Goal: Task Accomplishment & Management: Use online tool/utility

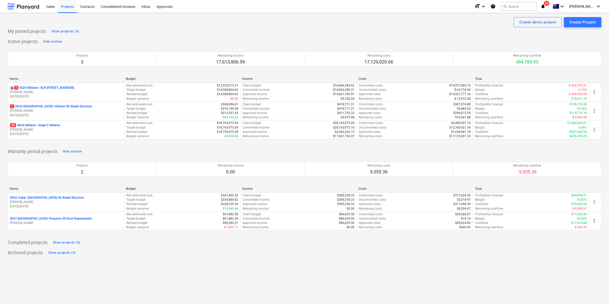
click at [50, 126] on p "20 0044-Millaroo - Stage 2 Millaroo" at bounding box center [35, 125] width 50 height 4
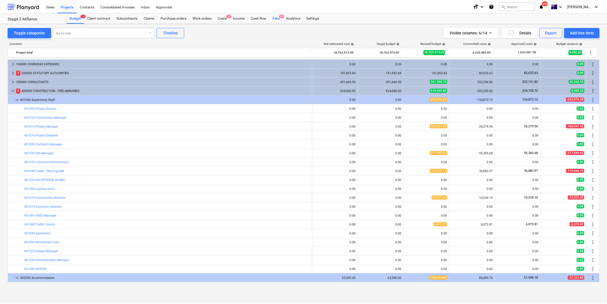
scroll to position [160, 0]
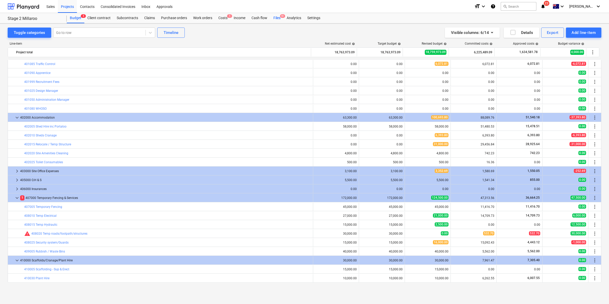
click at [274, 19] on div "Files 9+" at bounding box center [276, 18] width 13 height 10
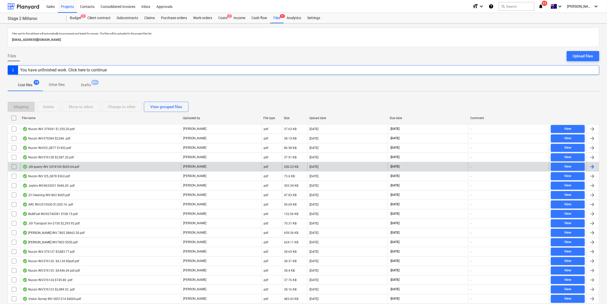
click at [63, 166] on div "JGI quarry INV 2474169 $629.64.pdf" at bounding box center [50, 167] width 57 height 4
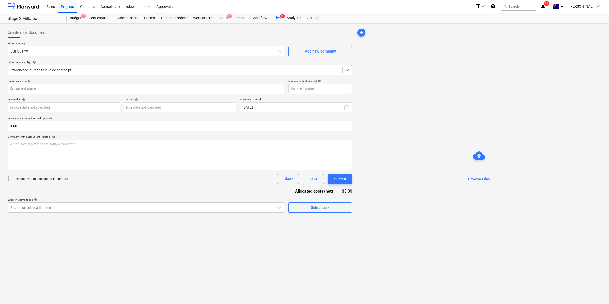
type input "2474169"
type input "[DATE]"
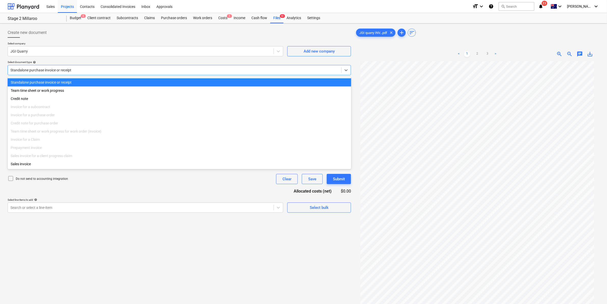
click at [228, 73] on div at bounding box center [174, 70] width 328 height 5
click at [96, 80] on div "Standalone purchase invoice or receipt" at bounding box center [180, 82] width 344 height 8
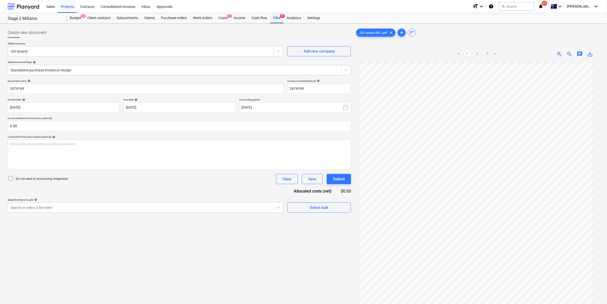
click at [276, 17] on div "Files 9+" at bounding box center [276, 18] width 13 height 10
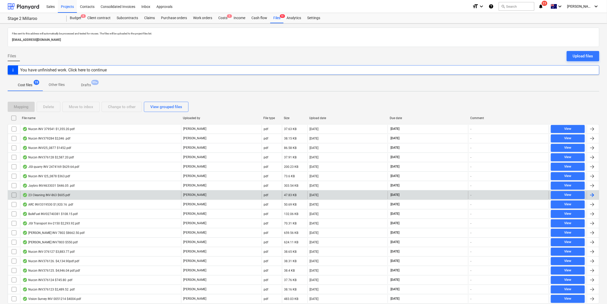
click at [100, 195] on div "23 Cleaning INV-863 $605.pdf" at bounding box center [100, 195] width 161 height 8
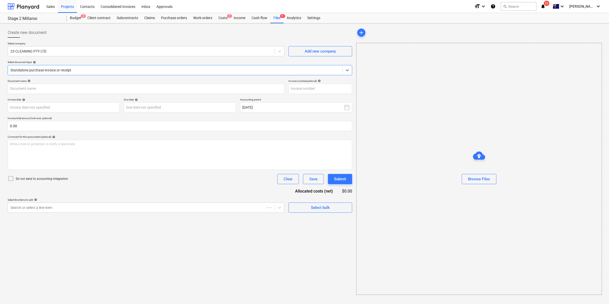
type input "INV-863"
type input "[DATE]"
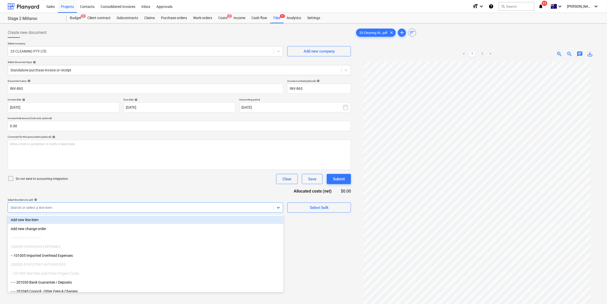
click at [256, 205] on div at bounding box center [140, 207] width 261 height 5
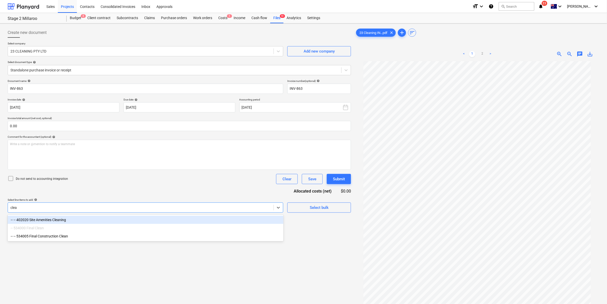
type input "clean"
click at [193, 218] on div "-- -- 402020 Site Amenities Cleaning" at bounding box center [146, 220] width 276 height 8
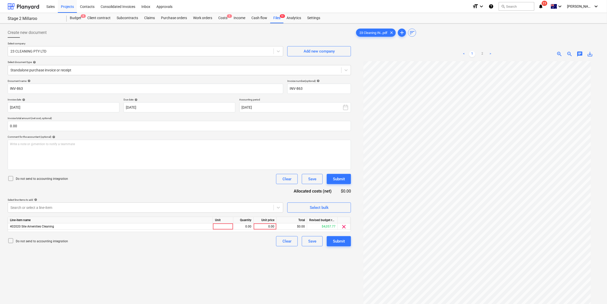
click at [217, 186] on div "Document name help INV-863 Invoice number (optional) help INV-863 Invoice date …" at bounding box center [179, 162] width 343 height 167
click at [219, 225] on div at bounding box center [223, 226] width 20 height 6
type input "i"
type input "hour"
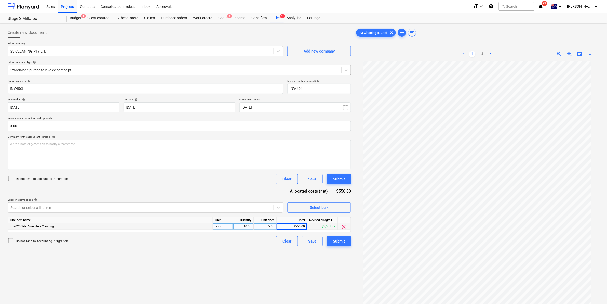
click at [250, 68] on div at bounding box center [174, 70] width 328 height 5
click at [343, 239] on div "Submit" at bounding box center [339, 241] width 12 height 7
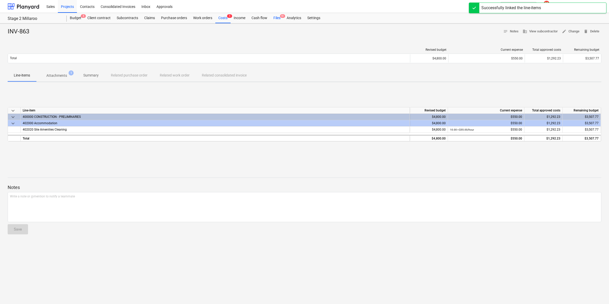
click at [278, 16] on div "Files 9+" at bounding box center [276, 18] width 13 height 10
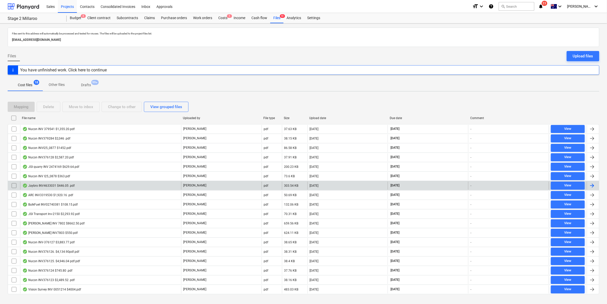
click at [66, 185] on div "Jaybro INV4633031 $446.05 .pdf" at bounding box center [48, 185] width 52 height 4
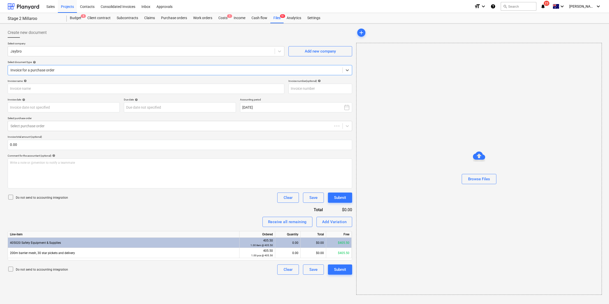
type input "4633031"
type input "[DATE]"
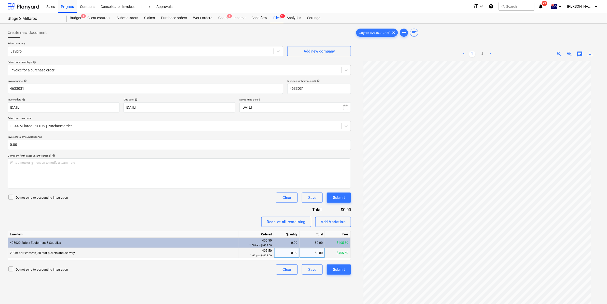
click at [292, 253] on div "0.00" at bounding box center [286, 253] width 21 height 10
type input "1"
click at [217, 210] on div "Invoice name help 4633031 Invoice number (optional) help 4633031 Invoice date h…" at bounding box center [179, 176] width 343 height 195
click at [338, 270] on div "Submit" at bounding box center [339, 269] width 12 height 7
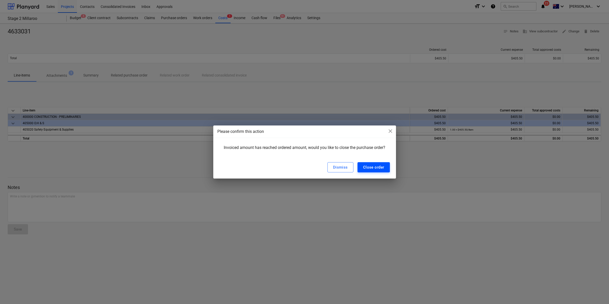
click at [371, 166] on div "Close order" at bounding box center [373, 167] width 21 height 7
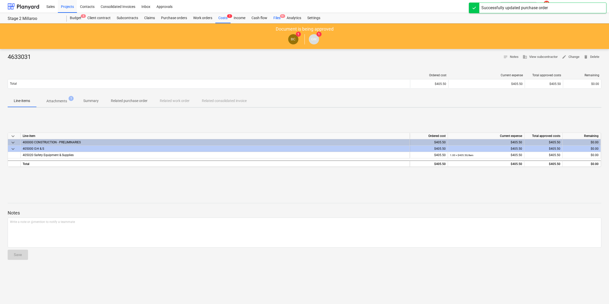
click at [277, 17] on div "Files 9+" at bounding box center [276, 18] width 13 height 10
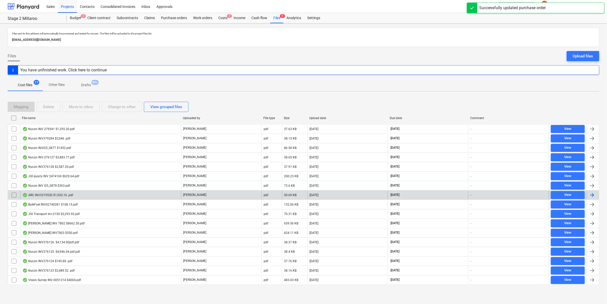
click at [74, 195] on div "ARC INV3319530 $1,920.16 .pdf" at bounding box center [100, 195] width 161 height 8
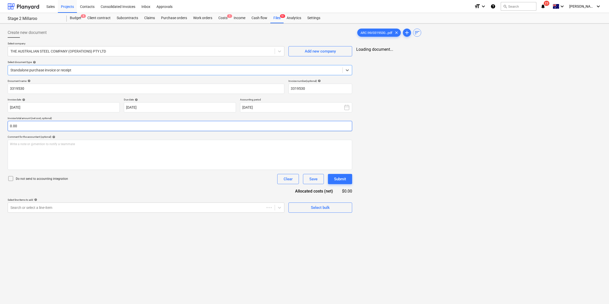
type input "3319530"
type input "[DATE]"
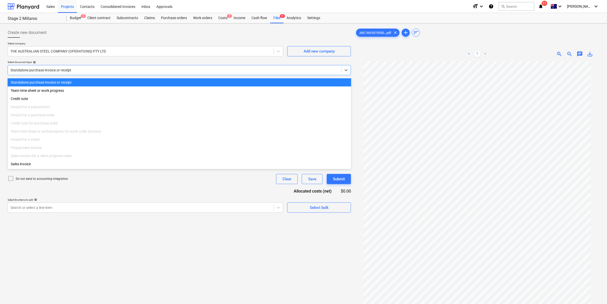
click at [46, 67] on div "Standalone purchase invoice or receipt" at bounding box center [174, 69] width 333 height 7
click at [58, 81] on div "Standalone purchase invoice or receipt" at bounding box center [180, 82] width 344 height 8
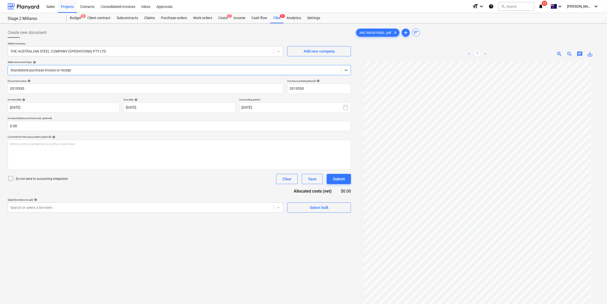
click at [83, 74] on div "Standalone purchase invoice or receipt" at bounding box center [179, 70] width 343 height 10
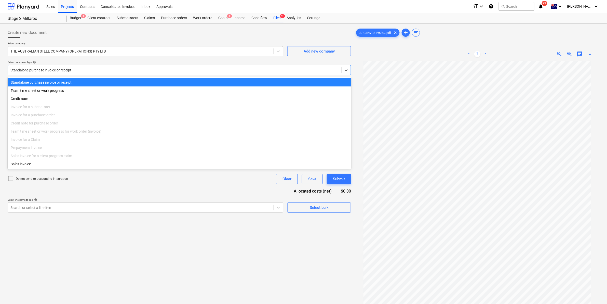
click at [92, 50] on div at bounding box center [140, 51] width 261 height 5
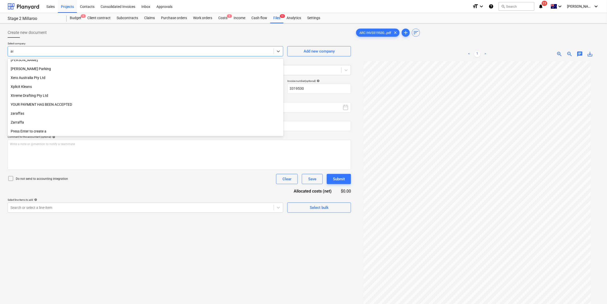
scroll to position [1118, 0]
type input "arc"
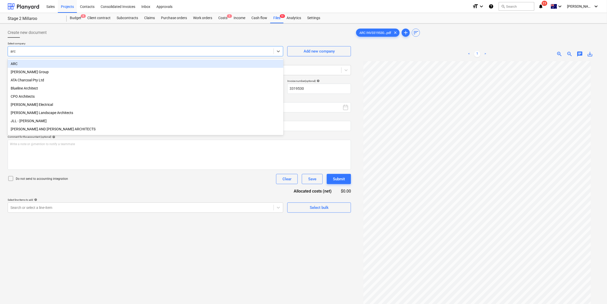
click at [48, 60] on div "ARC" at bounding box center [146, 64] width 276 height 8
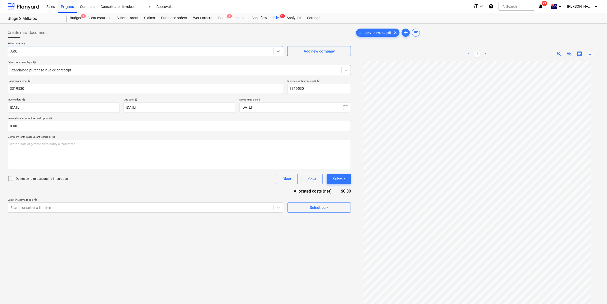
click at [94, 73] on div "Standalone purchase invoice or receipt" at bounding box center [174, 69] width 333 height 7
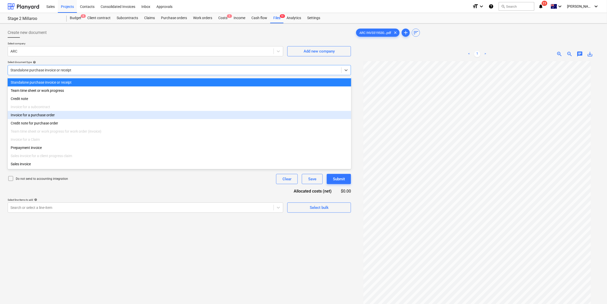
click at [45, 118] on div "Invoice for a purchase order" at bounding box center [180, 115] width 344 height 8
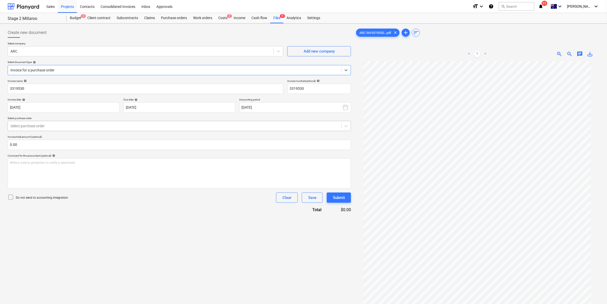
click at [96, 129] on div "Select purchase order" at bounding box center [174, 125] width 333 height 7
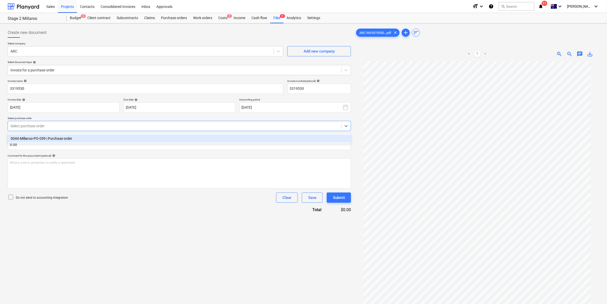
click at [86, 136] on div "0044-Millaroo-PO-059 | Purchase order" at bounding box center [180, 138] width 344 height 8
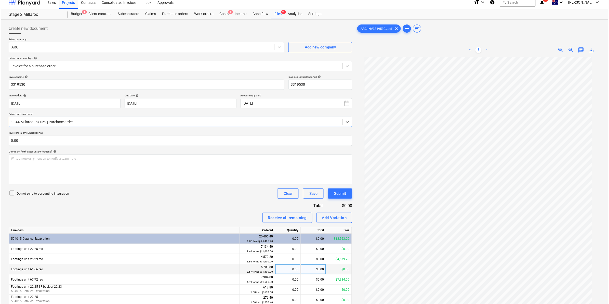
scroll to position [51, 0]
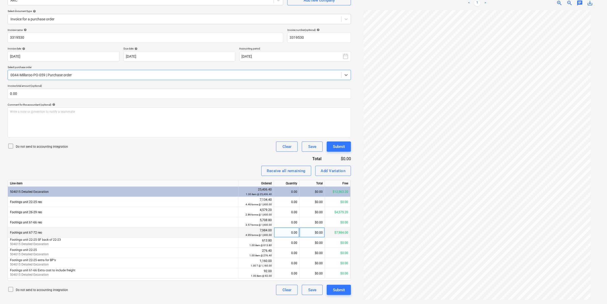
click at [306, 232] on div "$0.00" at bounding box center [312, 232] width 25 height 10
type input "1745.6"
click at [53, 115] on div "Write a note or @mention to notify a teammate [PERSON_NAME]" at bounding box center [179, 122] width 343 height 30
click at [339, 289] on div "Submit" at bounding box center [339, 289] width 12 height 7
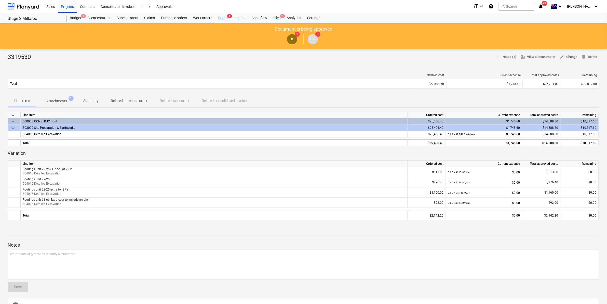
click at [276, 17] on div "Files 9+" at bounding box center [276, 18] width 13 height 10
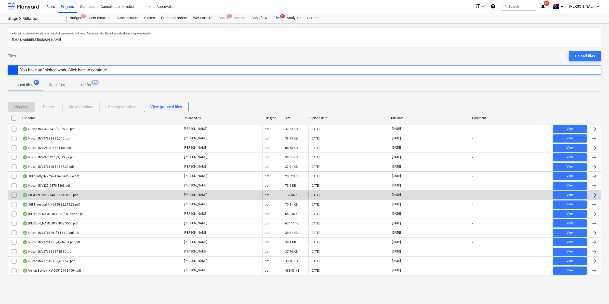
click at [69, 196] on div "BulkFuel INV02740381 $108.15.pdf" at bounding box center [49, 195] width 55 height 4
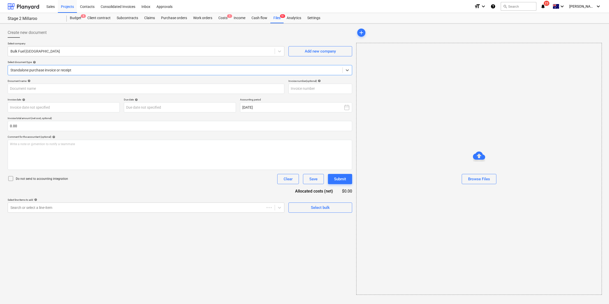
type input "02740381"
type input "[DATE]"
click at [154, 78] on div "Select company Bulk Fuel [GEOGRAPHIC_DATA] Add new company Select document type…" at bounding box center [179, 60] width 343 height 37
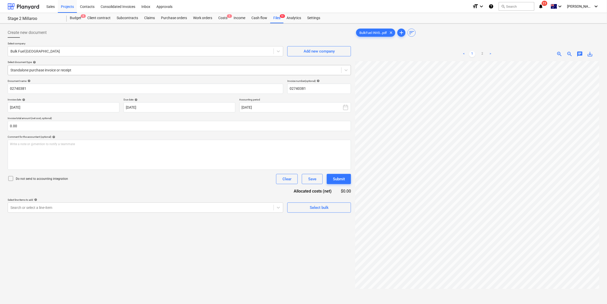
click at [153, 74] on div "Standalone purchase invoice or receipt" at bounding box center [179, 70] width 343 height 10
click at [150, 77] on div "Select company Bulk Fuel [GEOGRAPHIC_DATA] Add new company Select document type…" at bounding box center [179, 60] width 343 height 37
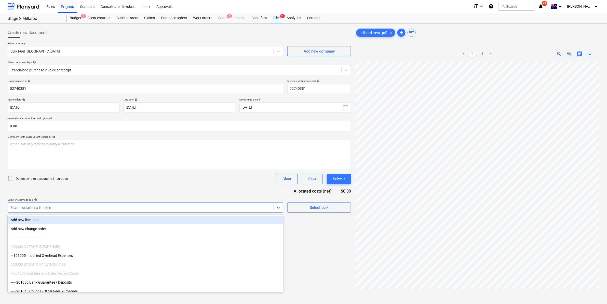
click at [110, 206] on div at bounding box center [140, 207] width 261 height 5
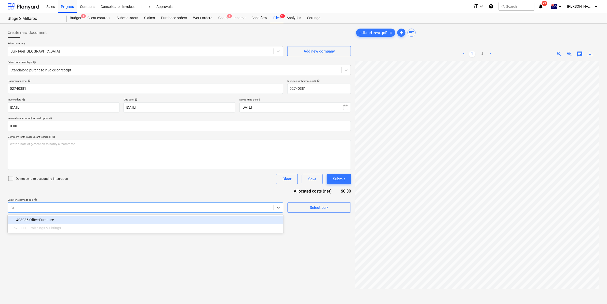
type input "f"
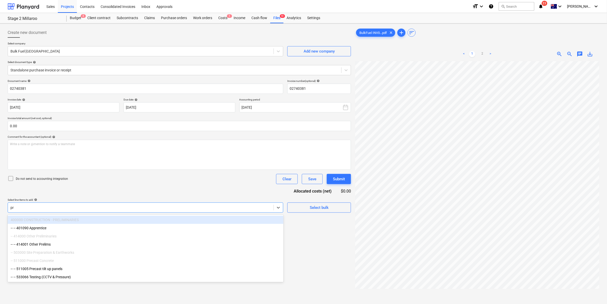
type input "p"
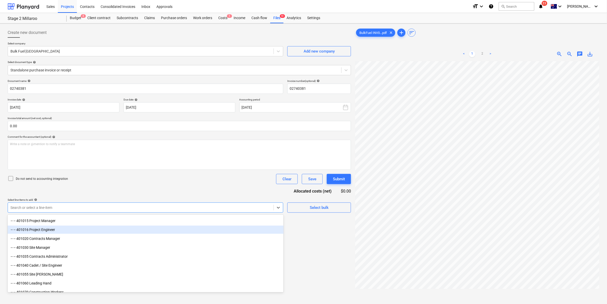
scroll to position [414, 0]
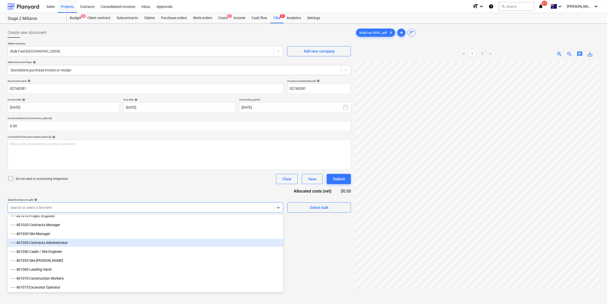
click at [82, 243] on div "-- -- 401035 Contracts Administrator" at bounding box center [146, 242] width 276 height 8
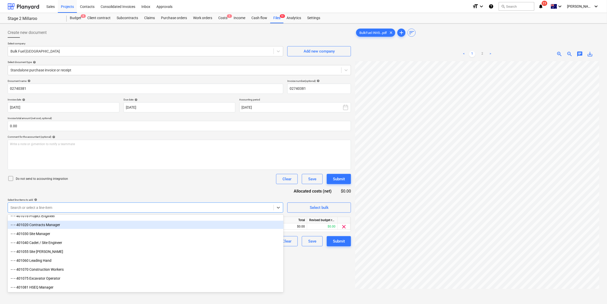
click at [210, 180] on div "Do not send to accounting integration Clear Save Submit" at bounding box center [179, 179] width 343 height 10
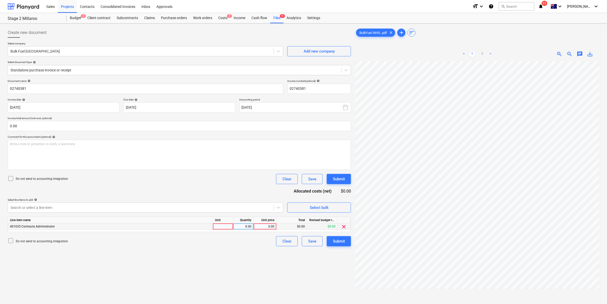
click at [344, 226] on span "clear" at bounding box center [344, 226] width 6 height 6
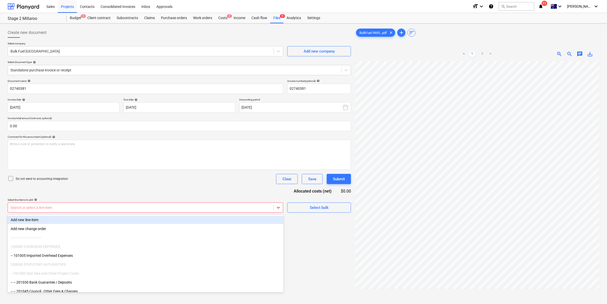
click at [68, 206] on div at bounding box center [140, 207] width 261 height 5
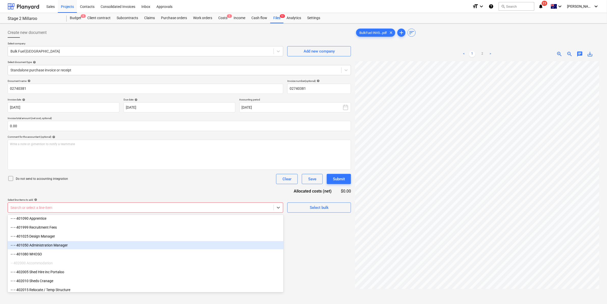
scroll to position [796, 0]
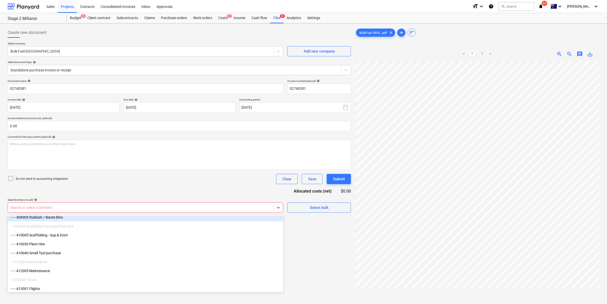
click at [79, 193] on div "Document name help 02740381 Invoice number (optional) help 02740381 Invoice dat…" at bounding box center [179, 145] width 343 height 133
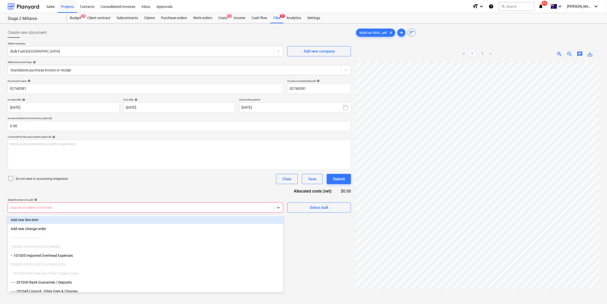
click at [156, 209] on div at bounding box center [140, 207] width 261 height 5
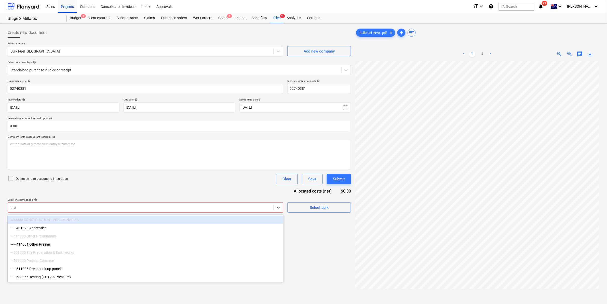
type input "prel"
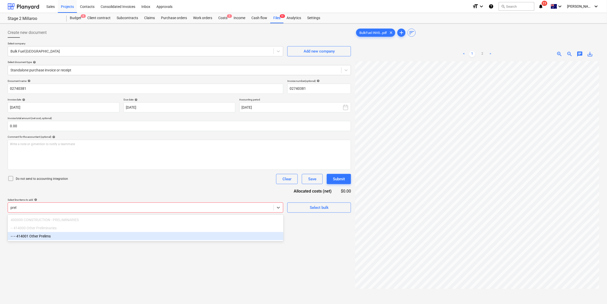
click at [41, 237] on div "-- -- 414001 Other Prelims" at bounding box center [146, 236] width 276 height 8
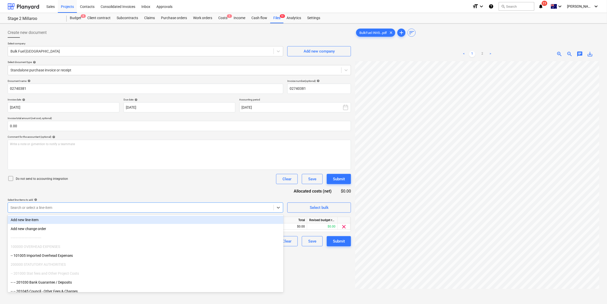
click at [185, 180] on div "Do not send to accounting integration Clear Save Submit" at bounding box center [179, 179] width 343 height 10
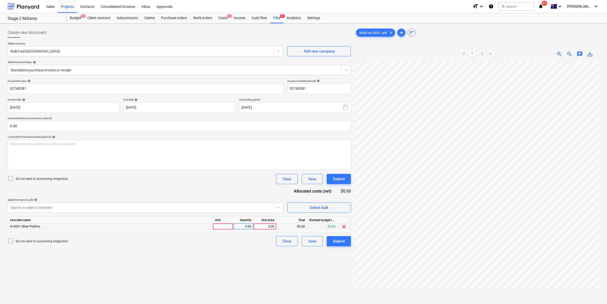
click at [219, 224] on div at bounding box center [223, 226] width 20 height 6
type input "item"
click at [219, 224] on div "item" at bounding box center [223, 226] width 20 height 6
drag, startPoint x: 224, startPoint y: 178, endPoint x: 223, endPoint y: 180, distance: 2.9
click at [224, 177] on div "Do not send to accounting integration Clear Save Submit" at bounding box center [179, 179] width 343 height 10
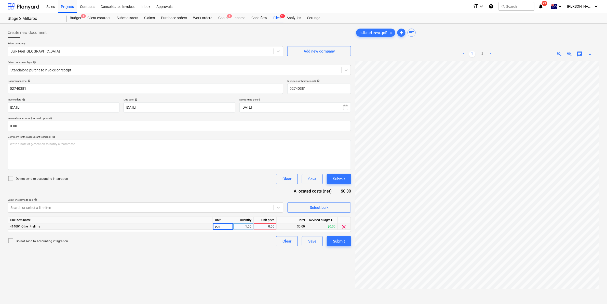
click at [261, 229] on div "0.00" at bounding box center [265, 226] width 19 height 6
click at [267, 227] on div "0.00" at bounding box center [265, 226] width 19 height 6
click at [268, 225] on div "0.00" at bounding box center [265, 226] width 19 height 6
type input "98.32"
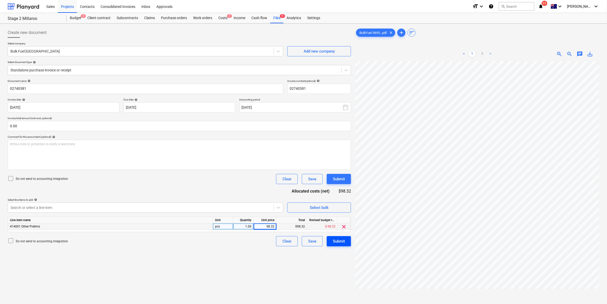
click at [342, 242] on div "Submit" at bounding box center [339, 241] width 12 height 7
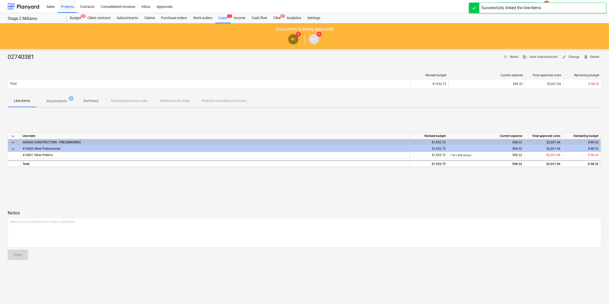
click at [57, 97] on span "Attachments 1" at bounding box center [56, 100] width 41 height 9
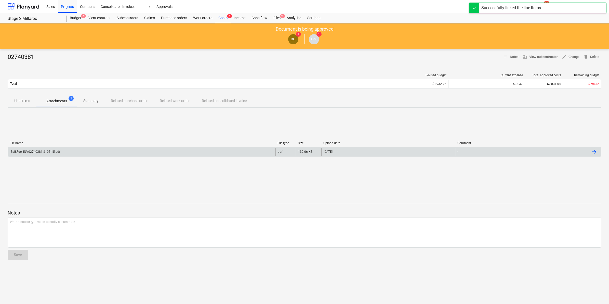
click at [69, 148] on div "BulkFuel INV02740381 $108.15.pdf" at bounding box center [141, 151] width 267 height 8
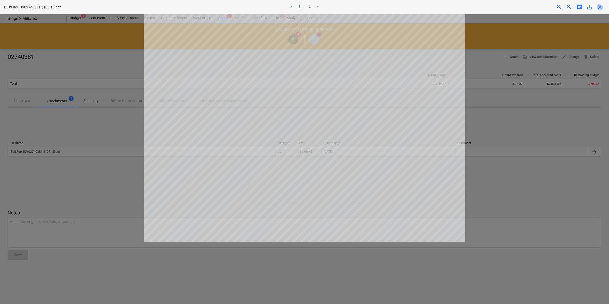
click at [600, 6] on span "close" at bounding box center [600, 7] width 6 height 6
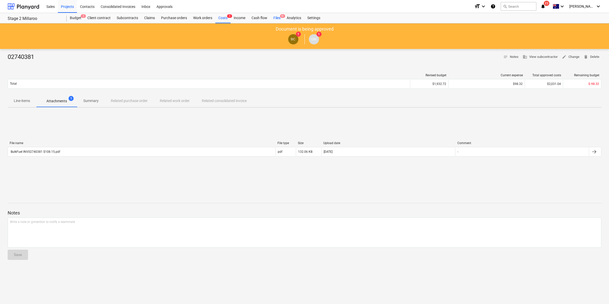
click at [278, 15] on div "Files 9+" at bounding box center [276, 18] width 13 height 10
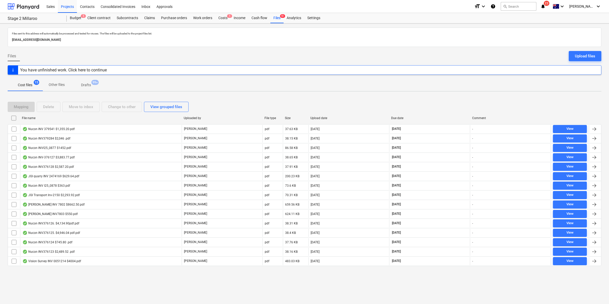
click at [73, 117] on div "File name" at bounding box center [101, 118] width 158 height 4
checkbox input "false"
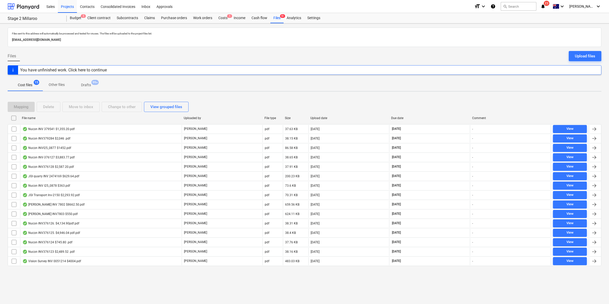
checkbox input "false"
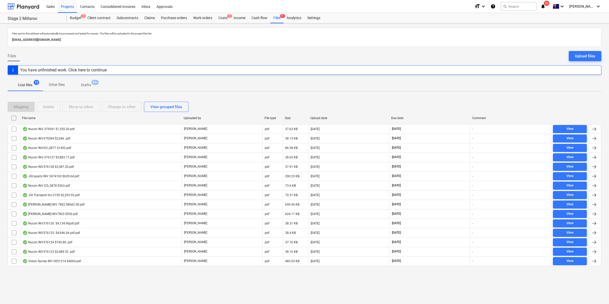
checkbox input "false"
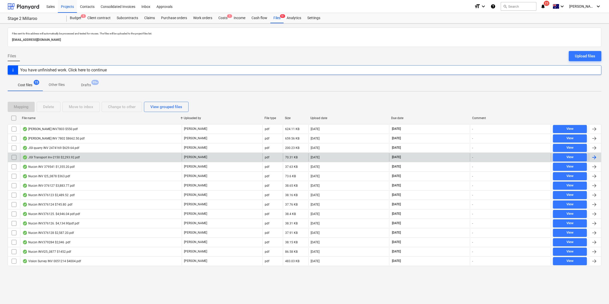
click at [82, 155] on div "JGI Transport Inv-2150 $2,293.92.pdf" at bounding box center [100, 157] width 161 height 8
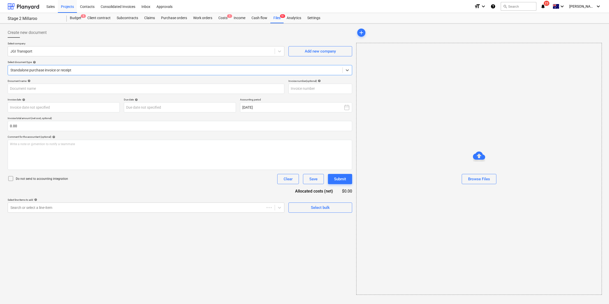
type input "Inv-2150"
type input "[DATE]"
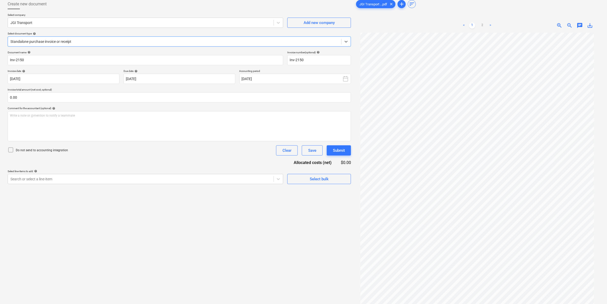
scroll to position [51, 0]
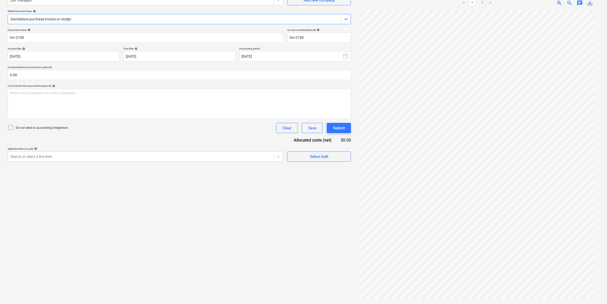
click at [189, 21] on div at bounding box center [174, 19] width 328 height 5
click at [116, 155] on div at bounding box center [140, 156] width 261 height 5
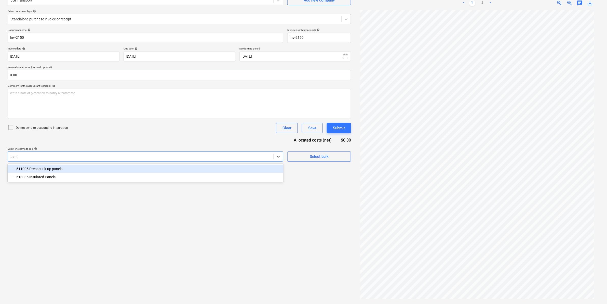
type input "panel"
click at [69, 169] on div "-- -- 511005 Precast tilt up panels" at bounding box center [146, 169] width 276 height 8
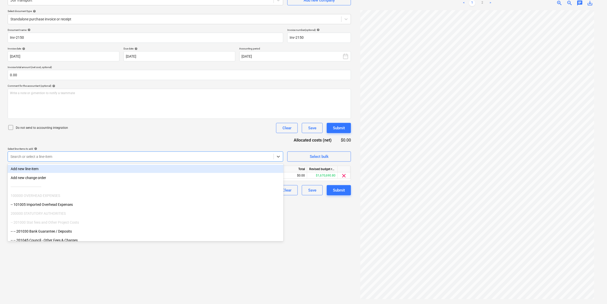
click at [190, 127] on div "Do not send to accounting integration Clear Save Submit" at bounding box center [179, 128] width 343 height 10
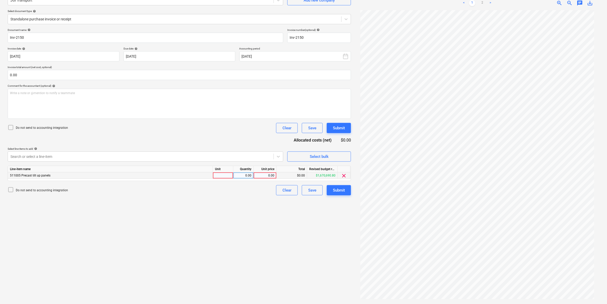
click at [226, 176] on div at bounding box center [223, 175] width 20 height 6
click at [483, 3] on link "2" at bounding box center [482, 3] width 6 height 6
click at [227, 177] on div at bounding box center [223, 175] width 20 height 6
type input "item"
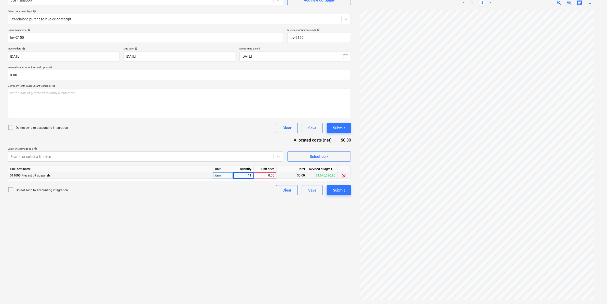
type input "1"
type input "2085.38"
click at [341, 189] on div "Submit" at bounding box center [339, 190] width 12 height 7
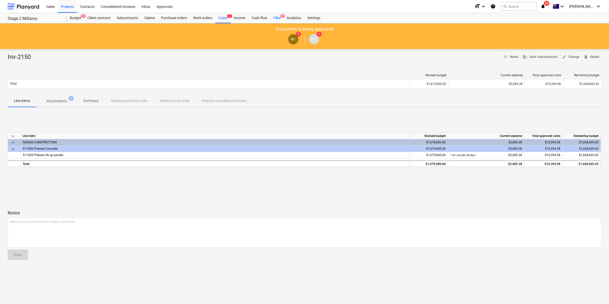
click at [277, 15] on div "Files 9+" at bounding box center [276, 18] width 13 height 10
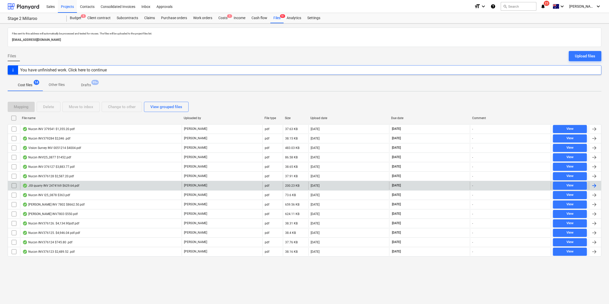
click at [76, 187] on div "JGI quarry INV 2474169 $629.64.pdf" at bounding box center [50, 185] width 57 height 4
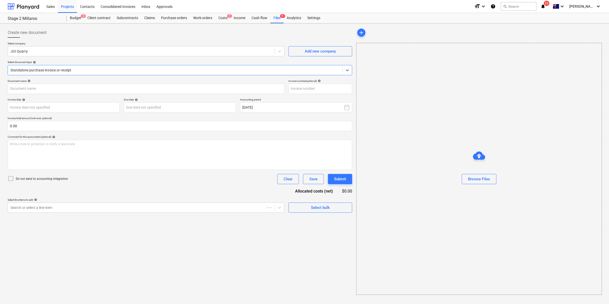
type input "2474169"
type input "[DATE]"
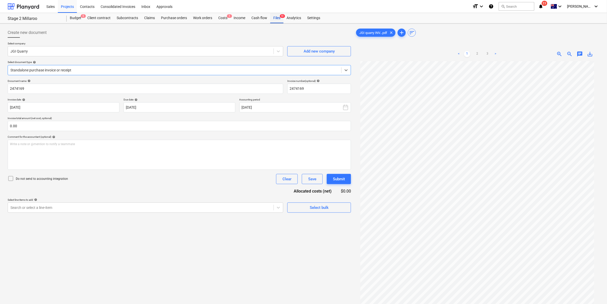
click at [274, 17] on div "Files 9+" at bounding box center [276, 18] width 13 height 10
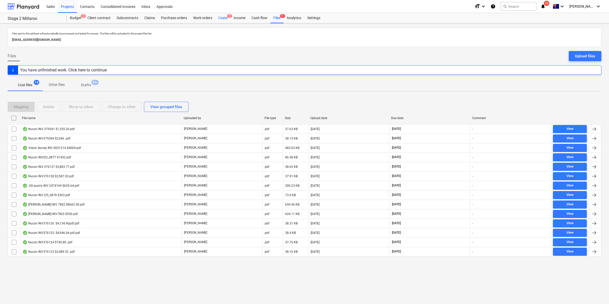
click at [221, 17] on div "Costs 1" at bounding box center [222, 18] width 15 height 10
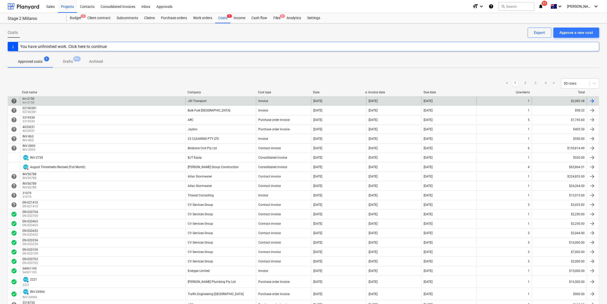
click at [170, 101] on div "Inv-2150 Inv-2150" at bounding box center [102, 101] width 165 height 8
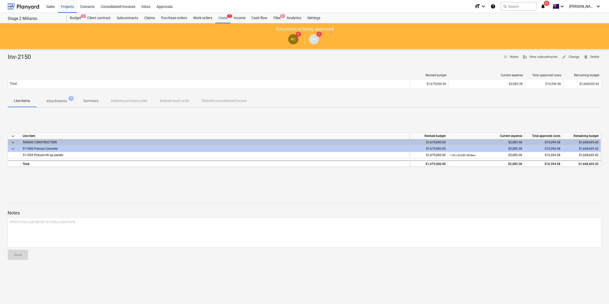
click at [67, 101] on span "Attachments 1" at bounding box center [56, 100] width 29 height 5
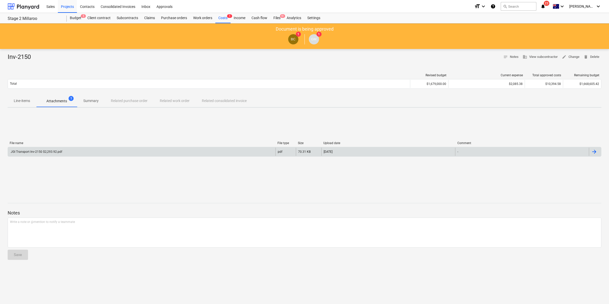
click at [218, 148] on div "JGI Transport Inv-2150 $2,293.92.pdf" at bounding box center [141, 151] width 267 height 8
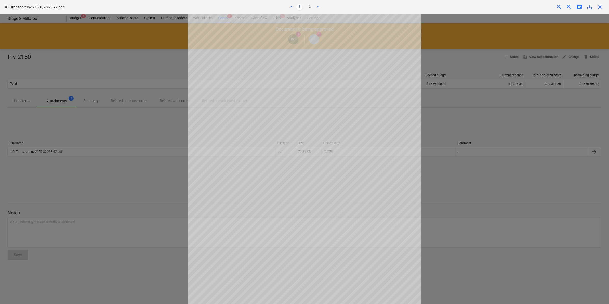
click at [591, 6] on span "save_alt" at bounding box center [589, 7] width 6 height 6
click at [600, 8] on span "close" at bounding box center [600, 7] width 6 height 6
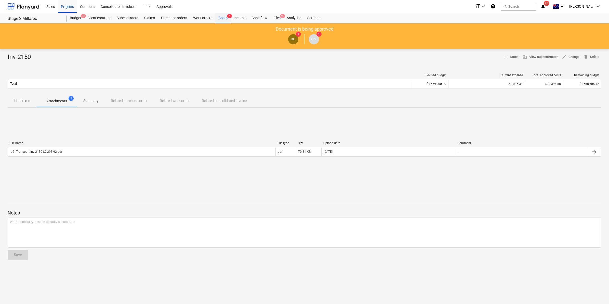
click at [219, 17] on div "Costs 1" at bounding box center [222, 18] width 15 height 10
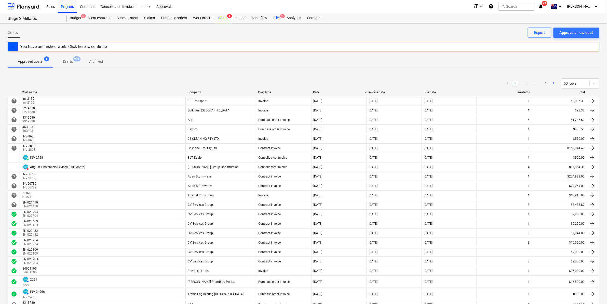
click at [275, 17] on div "Files 9+" at bounding box center [276, 18] width 13 height 10
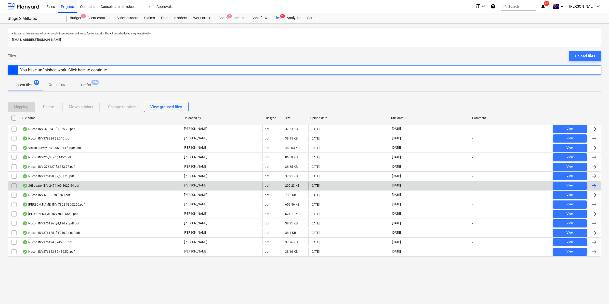
click at [62, 187] on div "JGI quarry INV 2474169 $629.64.pdf" at bounding box center [50, 185] width 57 height 4
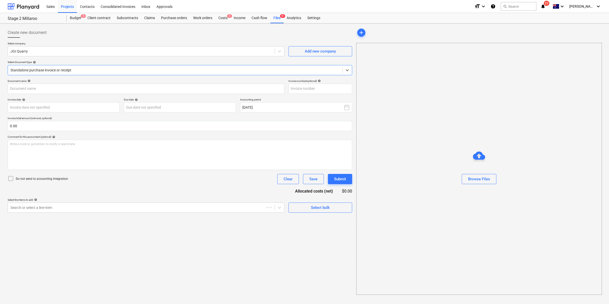
type input "2474169"
type input "[DATE]"
click at [97, 68] on div at bounding box center [174, 70] width 328 height 5
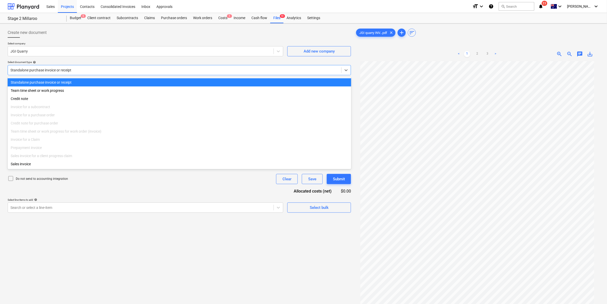
click at [81, 82] on div "Standalone purchase invoice or receipt" at bounding box center [180, 82] width 344 height 8
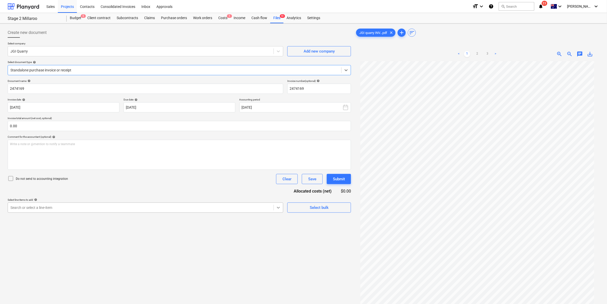
click at [277, 209] on icon at bounding box center [278, 207] width 5 height 5
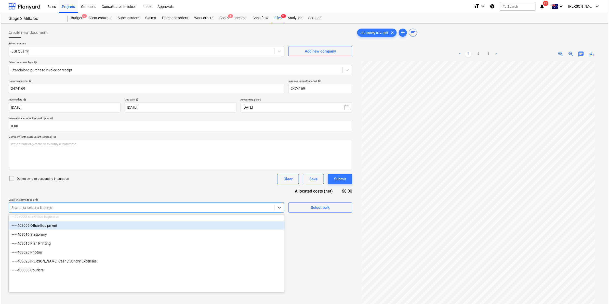
scroll to position [637, 0]
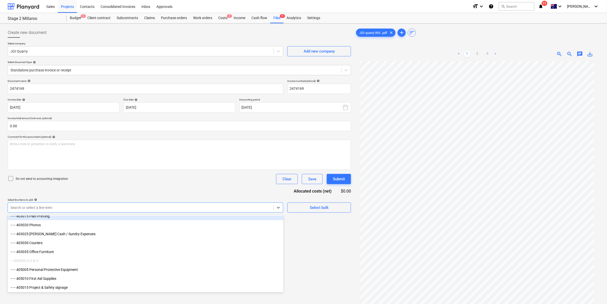
click at [83, 207] on div at bounding box center [140, 207] width 261 height 5
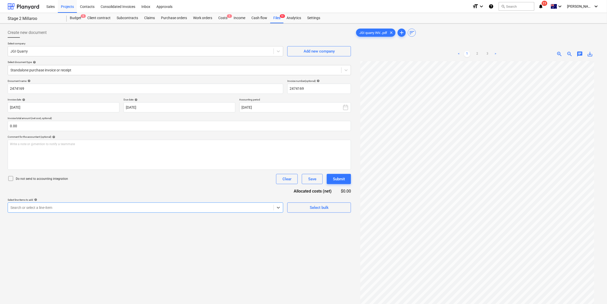
type input "u"
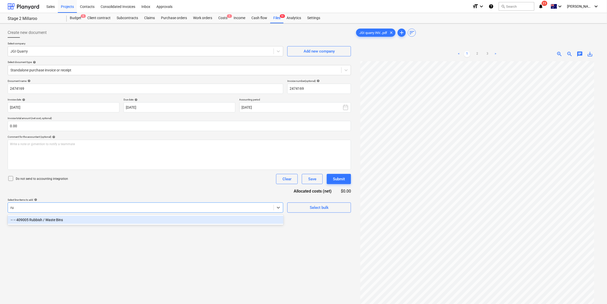
type input "r"
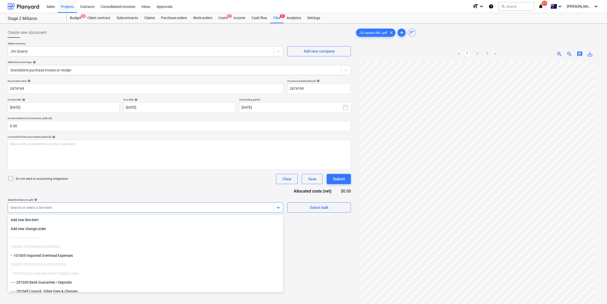
click at [105, 193] on div "Document name help 2474169 Invoice number (optional) help 2474169 Invoice date …" at bounding box center [179, 145] width 343 height 133
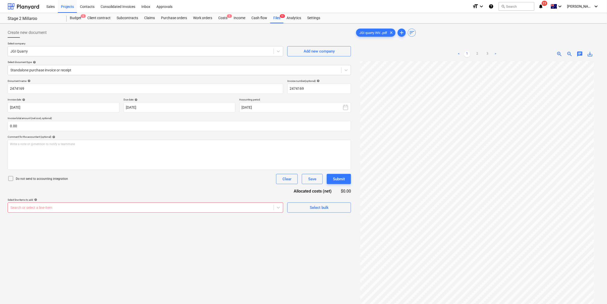
click at [589, 53] on span "save_alt" at bounding box center [590, 54] width 6 height 6
click at [275, 15] on div "Files 9+" at bounding box center [276, 18] width 13 height 10
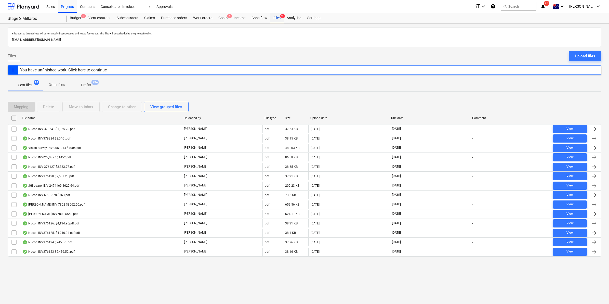
click at [279, 16] on div "Files 9+" at bounding box center [276, 18] width 13 height 10
click at [279, 17] on div "Files 9+" at bounding box center [276, 18] width 13 height 10
click at [176, 18] on div "Purchase orders" at bounding box center [174, 18] width 32 height 10
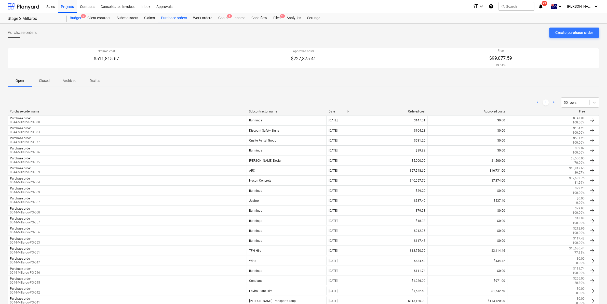
click at [75, 16] on div "Budget 5" at bounding box center [76, 18] width 18 height 10
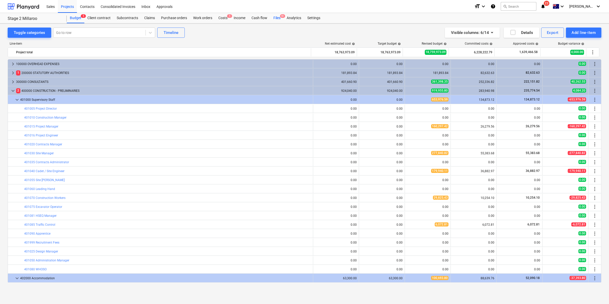
click at [276, 16] on div "Files 9+" at bounding box center [276, 18] width 13 height 10
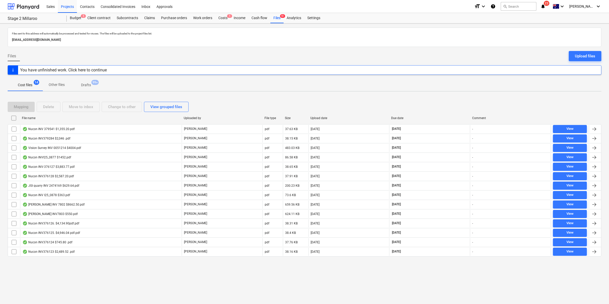
click at [320, 116] on div "Upload date" at bounding box center [348, 118] width 77 height 4
checkbox input "false"
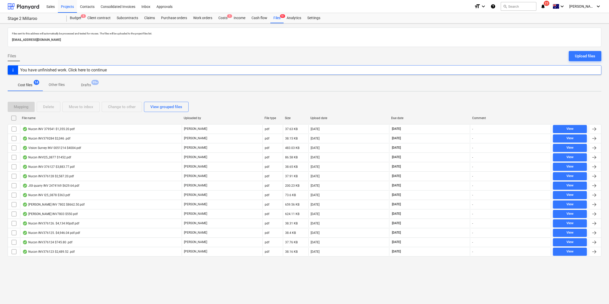
checkbox input "false"
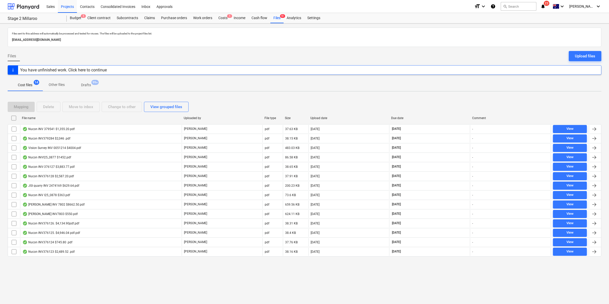
checkbox input "false"
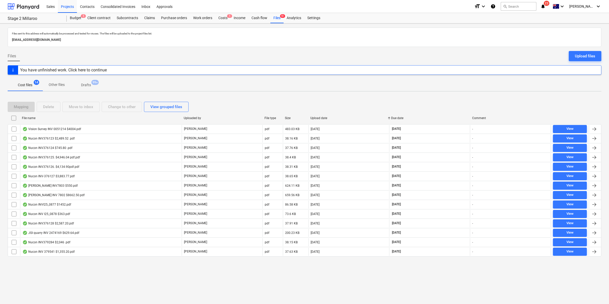
click at [320, 116] on div "Upload date" at bounding box center [348, 118] width 77 height 4
checkbox input "false"
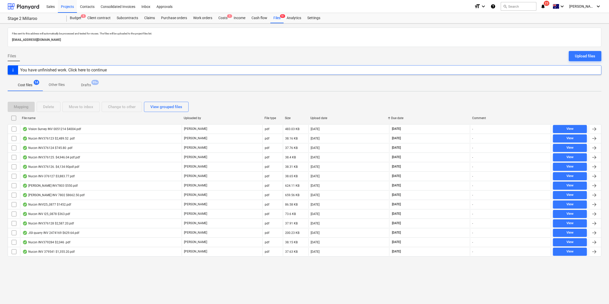
checkbox input "false"
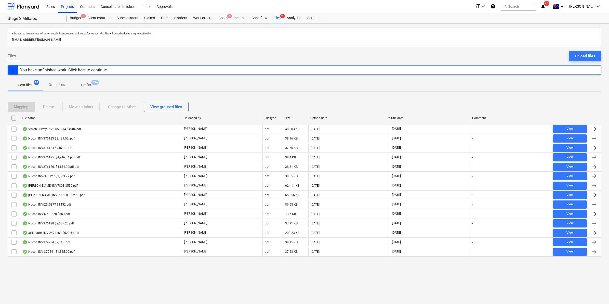
checkbox input "false"
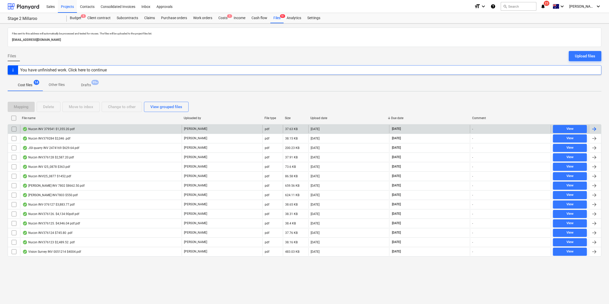
click at [64, 128] on div "Nucon INV 379541 $1,355.20.pdf" at bounding box center [48, 129] width 52 height 4
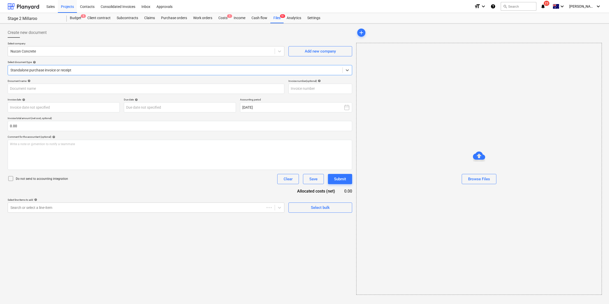
type input "379541"
type input "[DATE]"
click at [339, 68] on div "Standalone purchase invoice or receipt" at bounding box center [174, 69] width 333 height 7
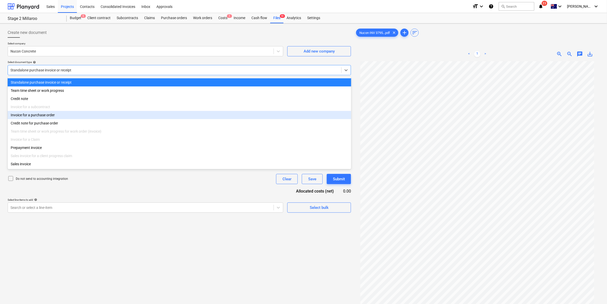
click at [77, 118] on div "Invoice for a purchase order" at bounding box center [180, 115] width 344 height 8
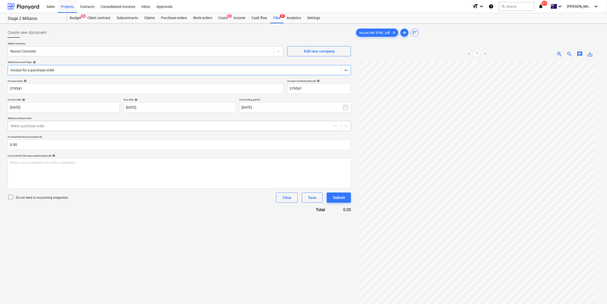
click at [122, 125] on div at bounding box center [169, 125] width 318 height 5
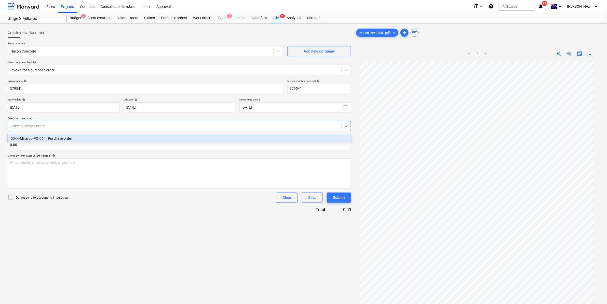
click at [115, 139] on div "0044-Millaroo-PO-064 | Purchase order" at bounding box center [180, 138] width 344 height 8
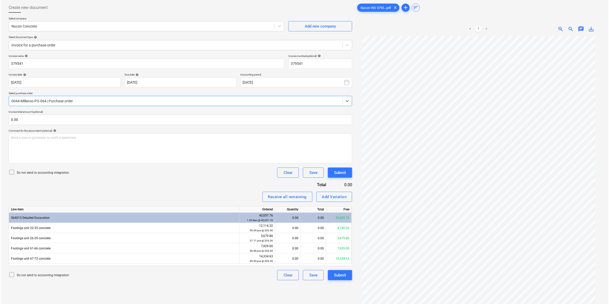
scroll to position [51, 0]
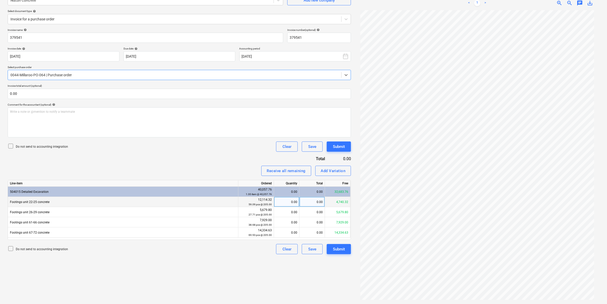
click at [312, 202] on div "0.00" at bounding box center [312, 202] width 25 height 10
type input "1232"
click at [60, 114] on p "Write a note or @mention to notify a teammate [PERSON_NAME]" at bounding box center [179, 112] width 339 height 4
click at [342, 249] on div "Submit" at bounding box center [339, 249] width 12 height 7
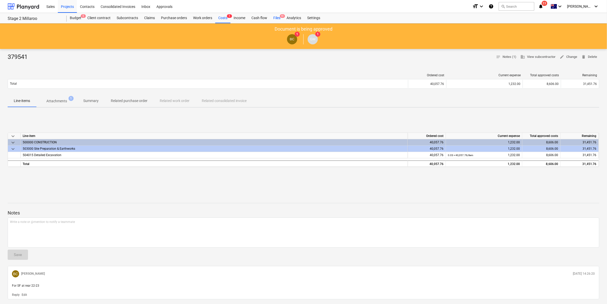
click at [278, 17] on div "Files 9+" at bounding box center [276, 18] width 13 height 10
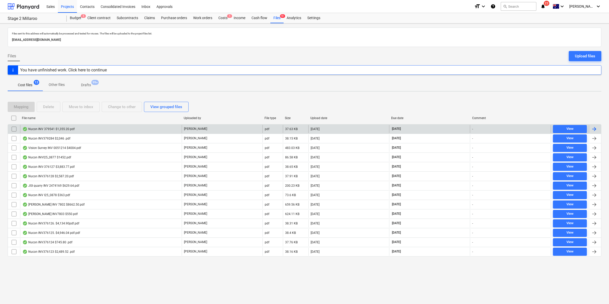
click at [83, 126] on div "Nucon INV 379541 $1,355.20.pdf" at bounding box center [100, 129] width 161 height 8
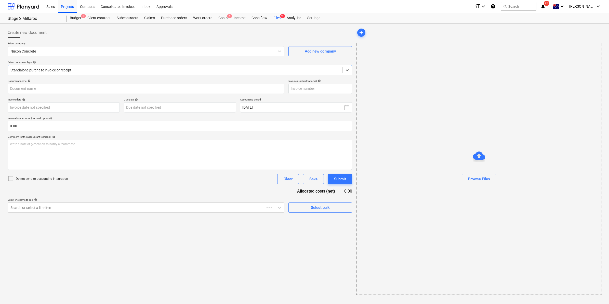
type input "379284"
type input "[DATE]"
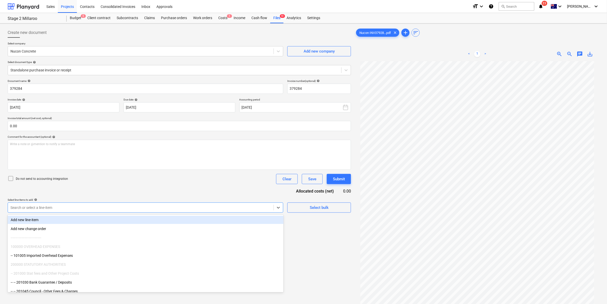
click at [269, 208] on div at bounding box center [140, 207] width 261 height 5
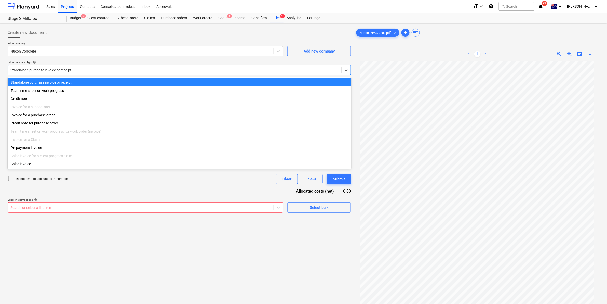
click at [95, 69] on div at bounding box center [174, 70] width 328 height 5
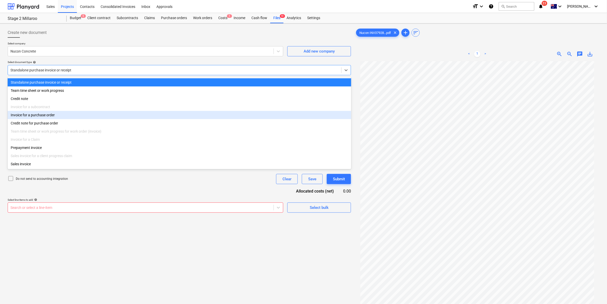
click at [52, 119] on div "Invoice for a purchase order" at bounding box center [180, 115] width 344 height 8
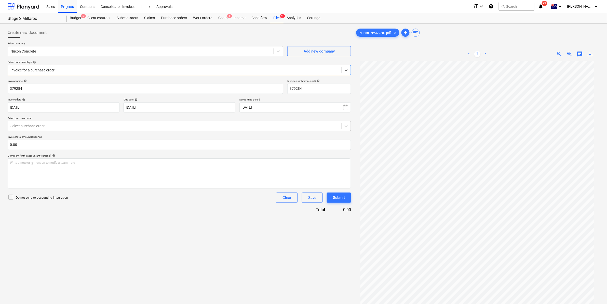
click at [61, 130] on div "Select purchase order" at bounding box center [179, 126] width 343 height 10
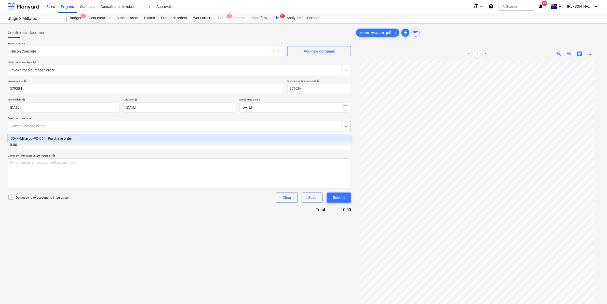
click at [61, 139] on div "0044-Millaroo-PO-064 | Purchase order" at bounding box center [180, 138] width 344 height 8
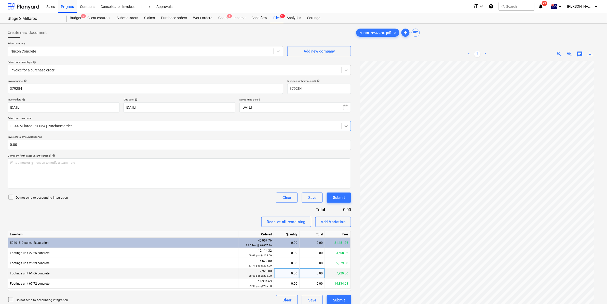
click at [306, 273] on div "0.00" at bounding box center [312, 273] width 25 height 10
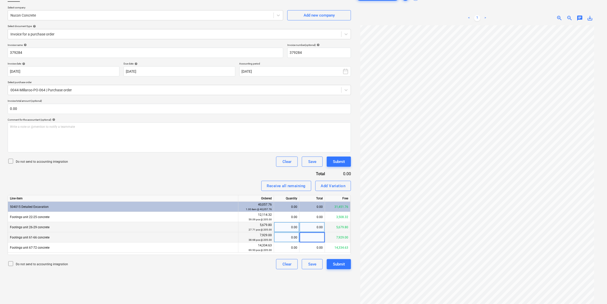
scroll to position [51, 0]
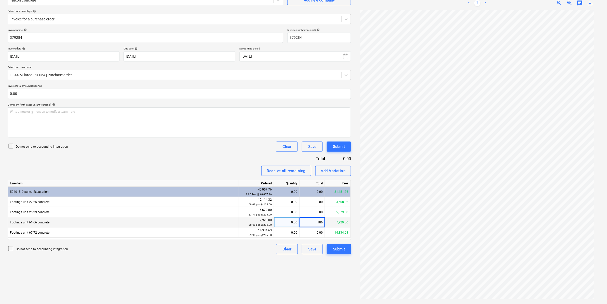
type input "1860"
click at [207, 261] on div "Create new document Select company Nucon Concrete Add new company Select docume…" at bounding box center [179, 138] width 347 height 327
click at [340, 249] on div "Submit" at bounding box center [339, 249] width 12 height 7
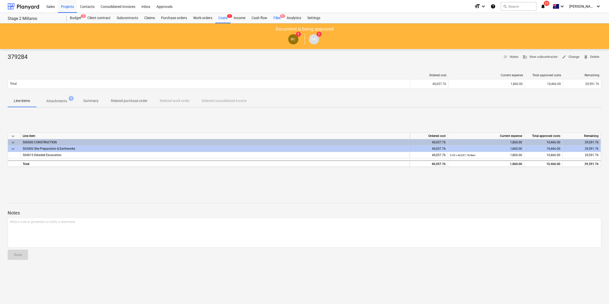
click at [277, 16] on div "Files 9+" at bounding box center [276, 18] width 13 height 10
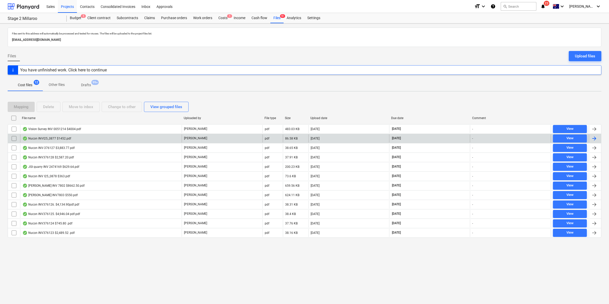
click at [79, 136] on div "Nucon INVI25_0877 $1452.pdf" at bounding box center [100, 138] width 161 height 8
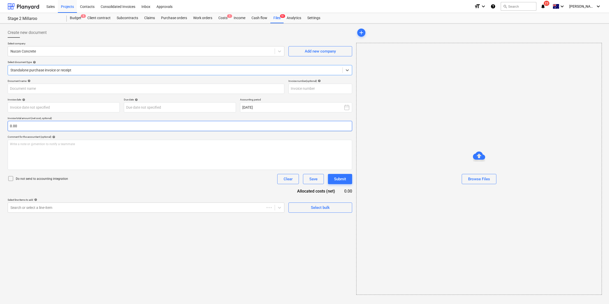
type input "125-0877"
type input "[DATE]"
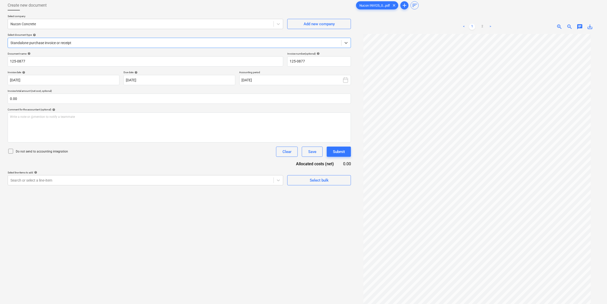
scroll to position [51, 0]
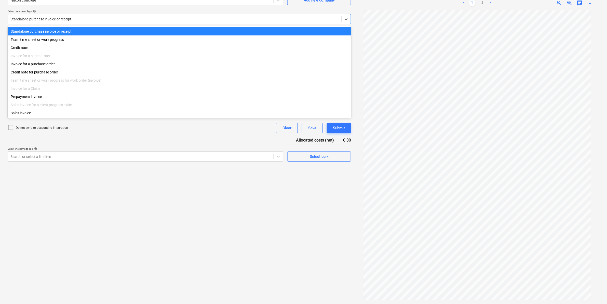
click at [127, 15] on div "Standalone purchase invoice or receipt" at bounding box center [179, 19] width 343 height 10
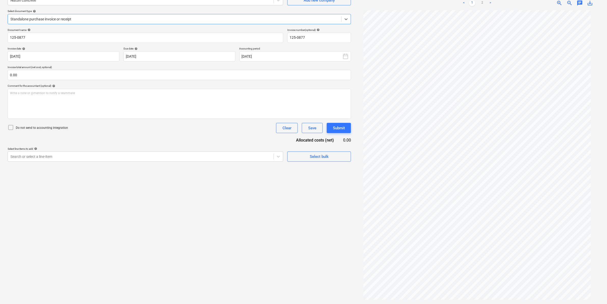
click at [127, 15] on div "Standalone purchase invoice or receipt" at bounding box center [179, 19] width 343 height 10
click at [483, 2] on link "2" at bounding box center [482, 3] width 6 height 6
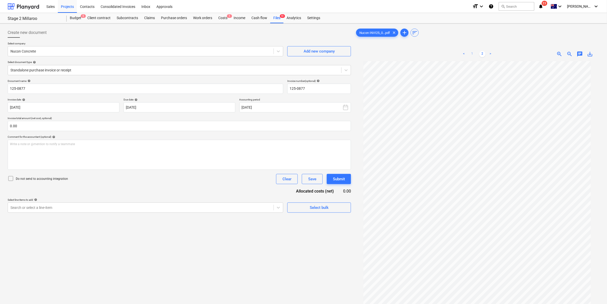
click at [471, 53] on link "1" at bounding box center [472, 54] width 6 height 6
click at [225, 17] on div "Costs 1" at bounding box center [222, 18] width 15 height 10
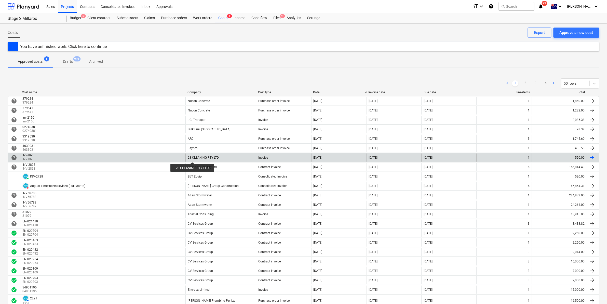
click at [193, 157] on div "23 CLEANING PTY LTD" at bounding box center [203, 158] width 31 height 4
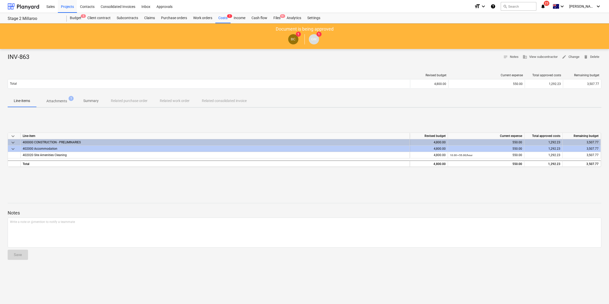
click at [55, 102] on p "Attachments" at bounding box center [56, 100] width 21 height 5
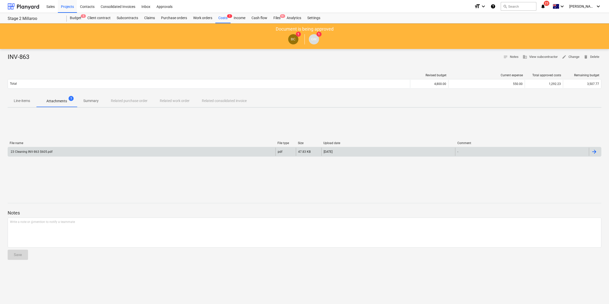
click at [43, 155] on div "23 Cleaning INV-863 $605.pdf" at bounding box center [141, 151] width 267 height 8
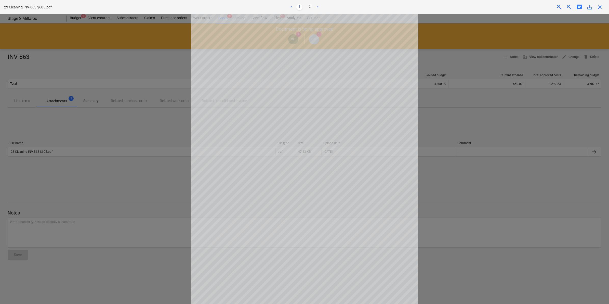
drag, startPoint x: 65, startPoint y: 146, endPoint x: 71, endPoint y: 150, distance: 7.7
click at [71, 154] on div at bounding box center [304, 158] width 609 height 289
click at [599, 8] on span "close" at bounding box center [600, 7] width 6 height 6
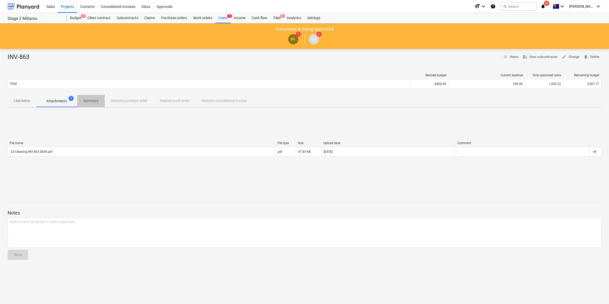
click at [95, 101] on p "Summary" at bounding box center [90, 100] width 15 height 5
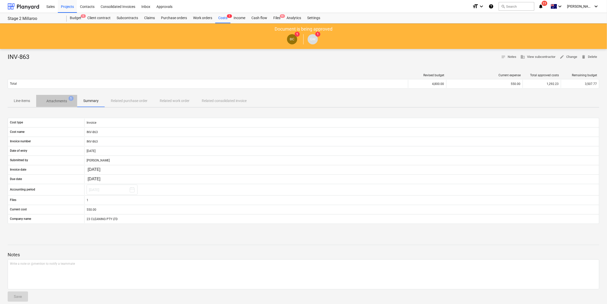
click at [64, 97] on span "Attachments 1" at bounding box center [56, 100] width 41 height 9
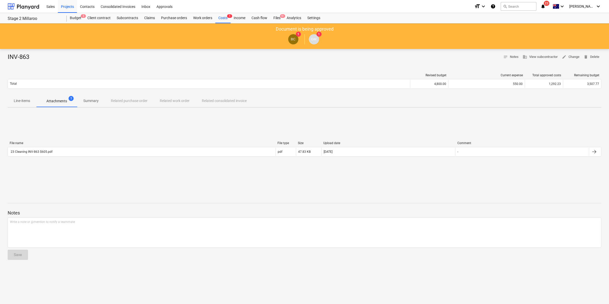
click at [25, 102] on p "Line-items" at bounding box center [22, 100] width 16 height 5
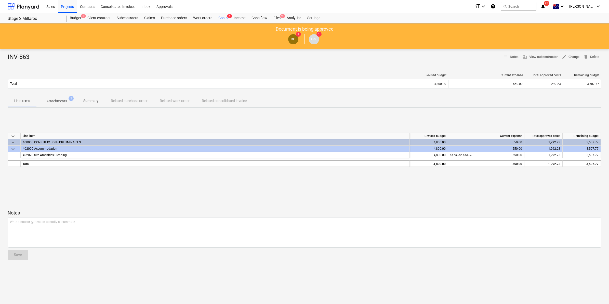
click at [575, 58] on span "edit Change" at bounding box center [571, 57] width 18 height 6
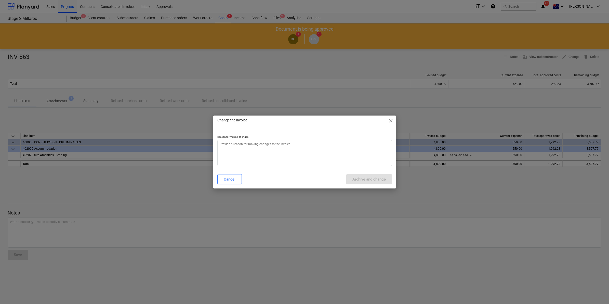
type textarea "x"
click at [275, 152] on textarea at bounding box center [304, 153] width 174 height 26
type textarea "s"
type textarea "x"
type textarea "se"
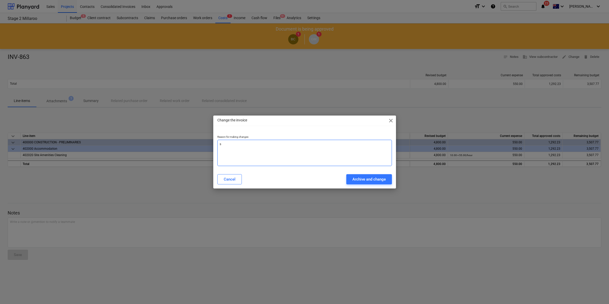
type textarea "x"
type textarea "see"
type textarea "x"
type textarea "see"
type textarea "x"
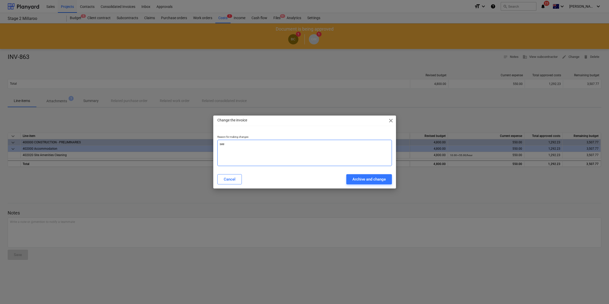
type textarea "see e"
type textarea "x"
type textarea "see em"
type textarea "x"
type textarea "see emi"
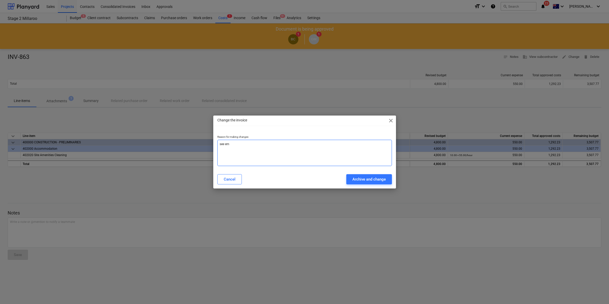
type textarea "x"
type textarea "see em"
type textarea "x"
type textarea "see ema"
type textarea "x"
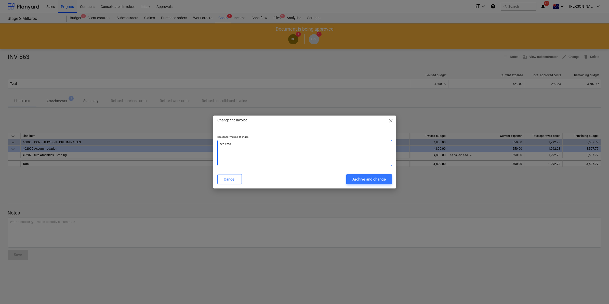
type textarea "see emai"
type textarea "x"
type textarea "see email"
type textarea "x"
type textarea "see email"
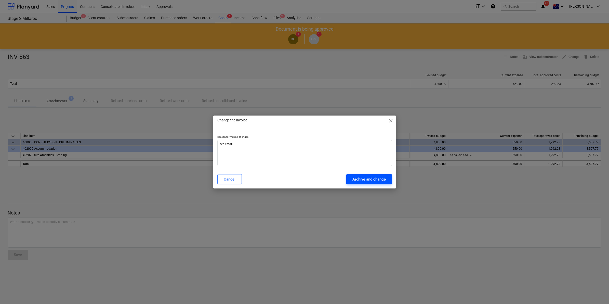
click at [359, 181] on div "Archive and change" at bounding box center [368, 179] width 33 height 7
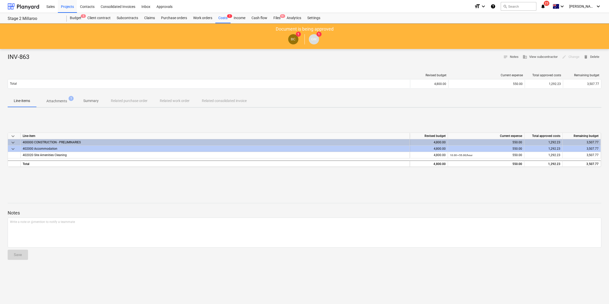
type textarea "x"
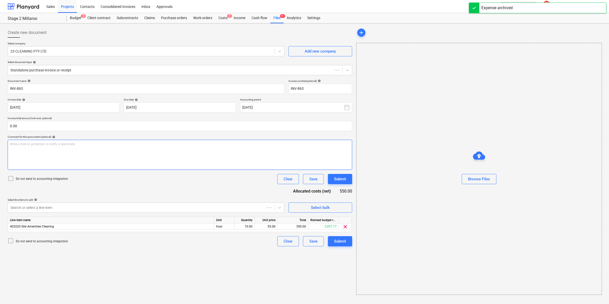
type input "INV-863"
type input "[DATE]"
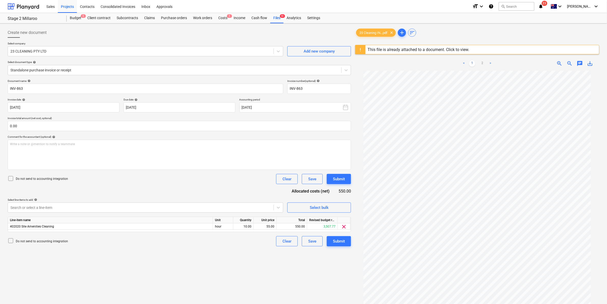
scroll to position [33, 0]
click at [337, 240] on div "Submit" at bounding box center [339, 241] width 12 height 7
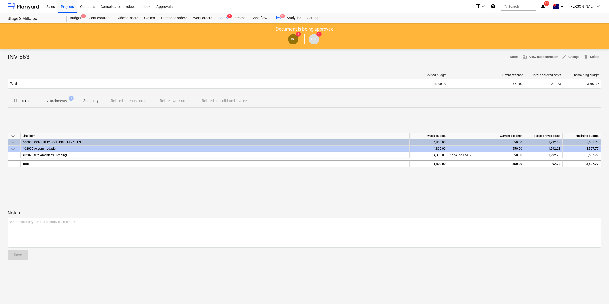
click at [276, 17] on div "Files 9+" at bounding box center [276, 18] width 13 height 10
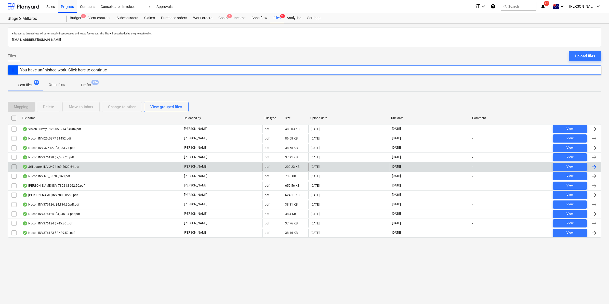
click at [45, 166] on div "JGI quarry INV 2474169 $629.64.pdf" at bounding box center [50, 167] width 57 height 4
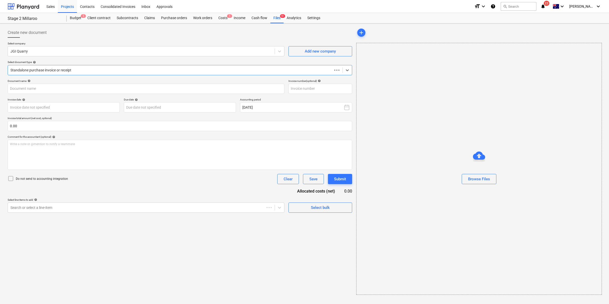
type input "2474169"
type input "[DATE]"
click at [80, 209] on div at bounding box center [140, 207] width 261 height 5
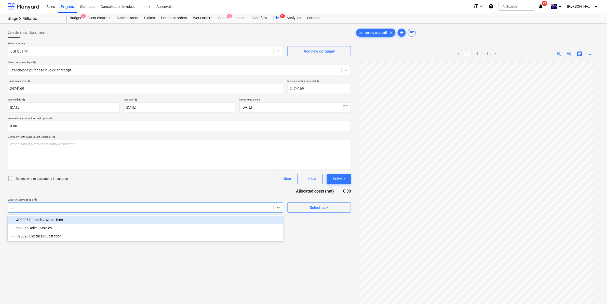
type input "u"
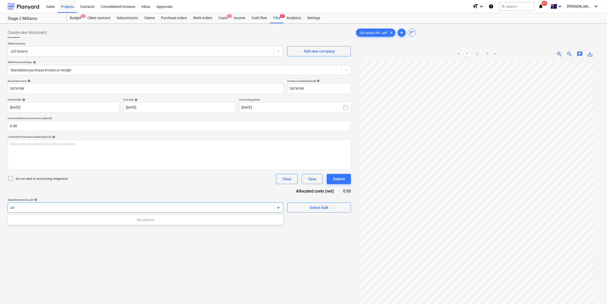
type input "u"
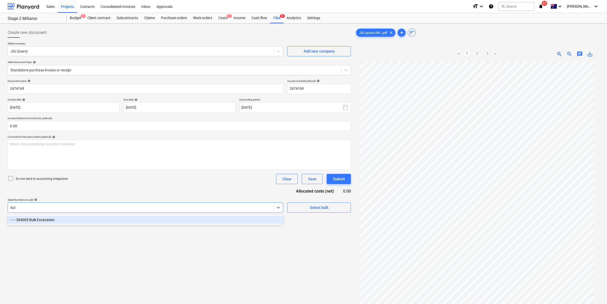
type input "bulk"
click at [57, 220] on div "-- -- 504005 Bulk Excavation" at bounding box center [146, 220] width 276 height 8
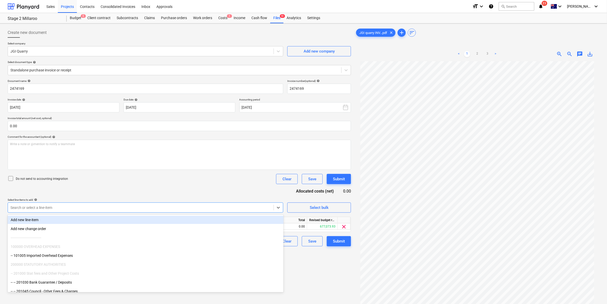
click at [180, 176] on div "Do not send to accounting integration Clear Save Submit" at bounding box center [179, 179] width 343 height 10
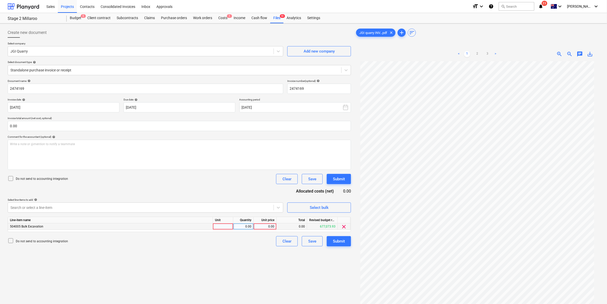
click at [222, 226] on div at bounding box center [223, 226] width 20 height 6
type input "item"
click at [267, 223] on div "0.00" at bounding box center [265, 226] width 19 height 6
type input "572.4"
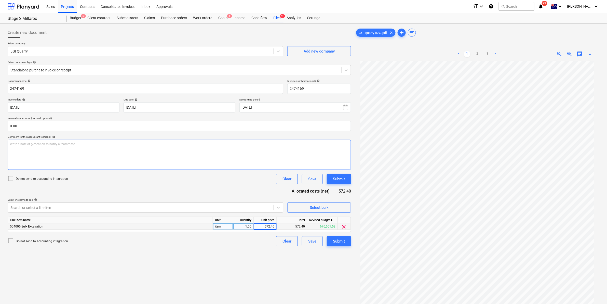
click at [84, 147] on div "Write a note or @mention to notify a teammate [PERSON_NAME]" at bounding box center [179, 155] width 343 height 30
click at [340, 241] on div "Submit" at bounding box center [339, 241] width 12 height 7
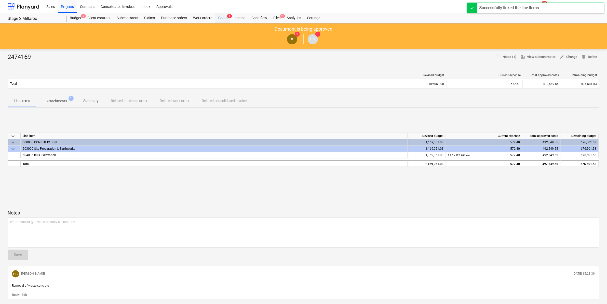
click at [225, 18] on div "Costs 1" at bounding box center [222, 18] width 15 height 10
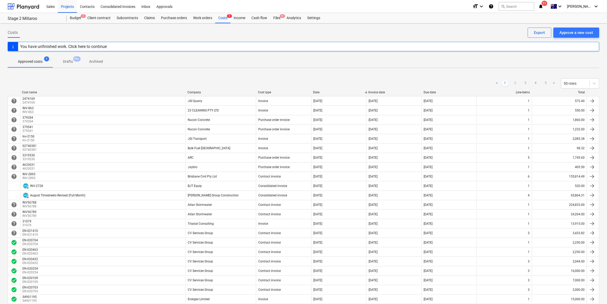
click at [515, 84] on link "2" at bounding box center [515, 83] width 6 height 6
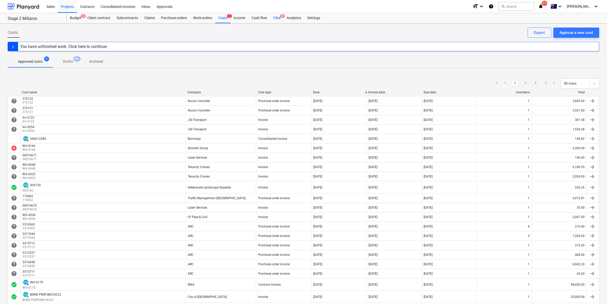
click at [277, 19] on div "Files 9+" at bounding box center [276, 18] width 13 height 10
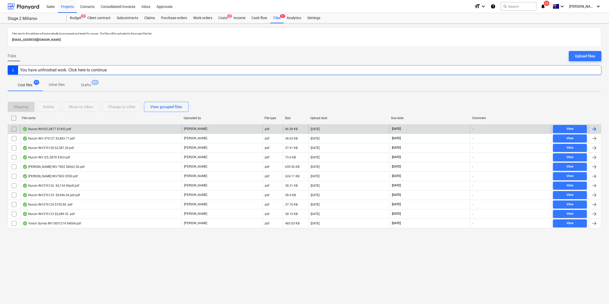
click at [64, 127] on div "Nucon INVI25_0877 $1452.pdf" at bounding box center [46, 129] width 49 height 4
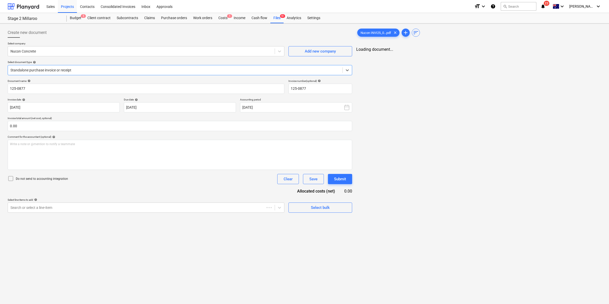
type input "125-0877"
type input "[DATE]"
click at [276, 18] on div "Files 9+" at bounding box center [276, 18] width 13 height 10
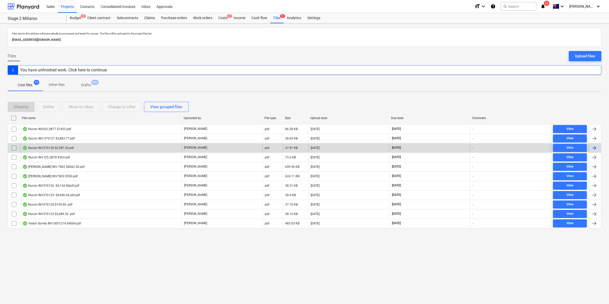
click at [90, 152] on div "Nucon INV376128 $2,587.20.pdf" at bounding box center [100, 148] width 161 height 8
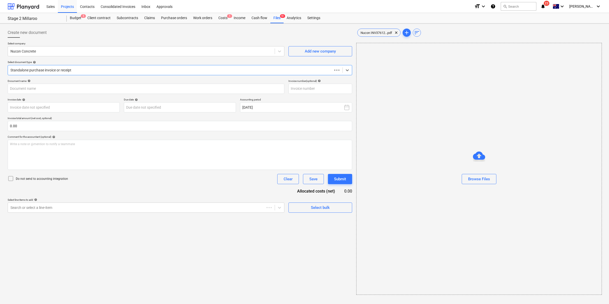
type input "376128"
type input "[DATE]"
click at [95, 72] on div at bounding box center [174, 70] width 328 height 5
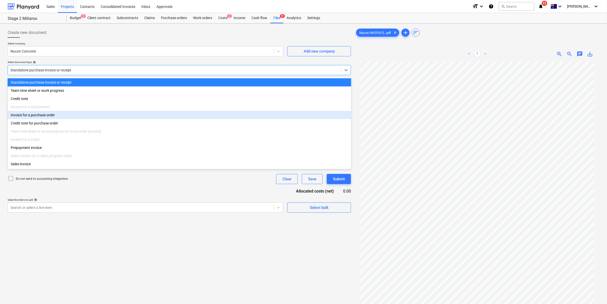
click at [60, 115] on div "Invoice for a purchase order" at bounding box center [180, 115] width 344 height 8
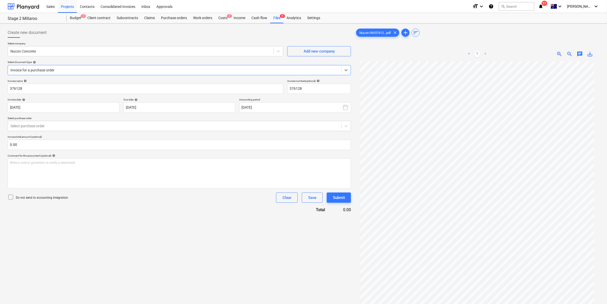
click at [148, 136] on p "Invoice total amount (optional)" at bounding box center [179, 137] width 343 height 4
click at [151, 128] on div at bounding box center [174, 125] width 328 height 5
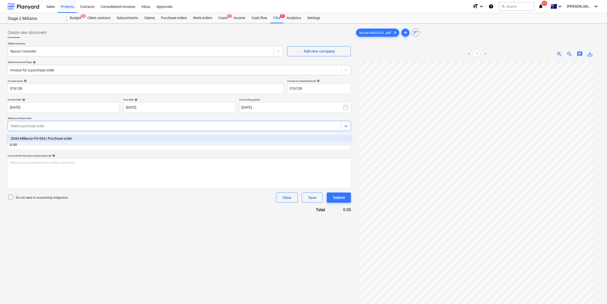
click at [127, 138] on div "0044-Millaroo-PO-064 | Purchase order" at bounding box center [180, 138] width 344 height 8
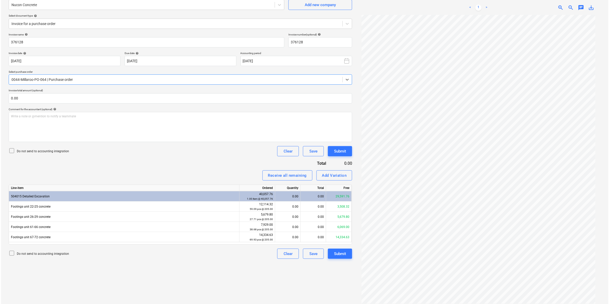
scroll to position [51, 0]
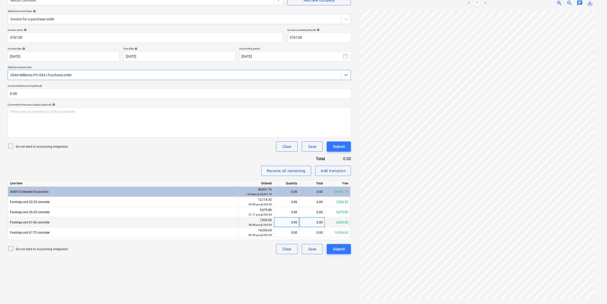
click at [309, 222] on div "0.00" at bounding box center [312, 222] width 25 height 10
type input "2352"
click at [336, 248] on div "Submit" at bounding box center [339, 249] width 12 height 7
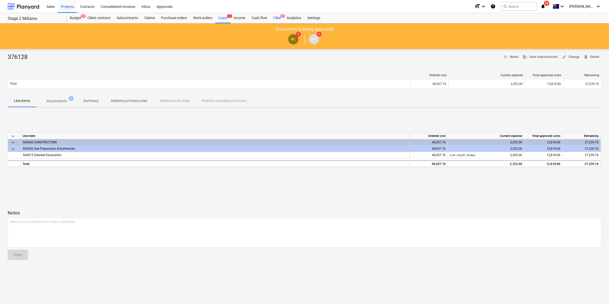
click at [278, 19] on div "Files 9+" at bounding box center [276, 18] width 13 height 10
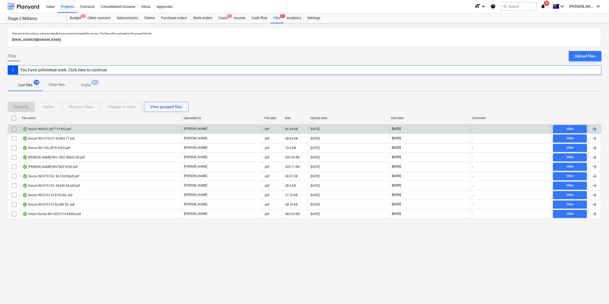
click at [87, 127] on div "Nucon INVI25_0877 $1452.pdf" at bounding box center [100, 129] width 161 height 8
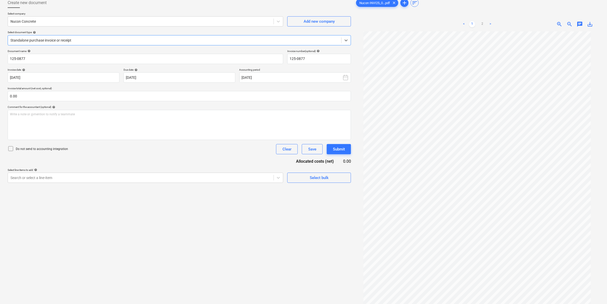
scroll to position [51, 0]
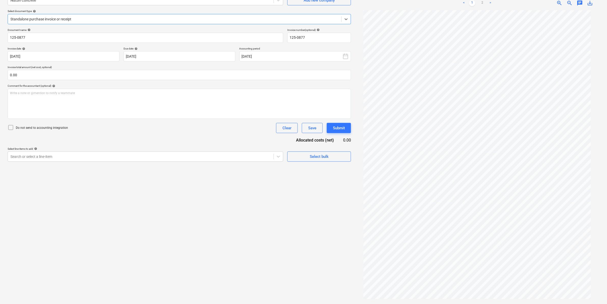
click at [87, 22] on div "Standalone purchase invoice or receipt" at bounding box center [174, 19] width 333 height 7
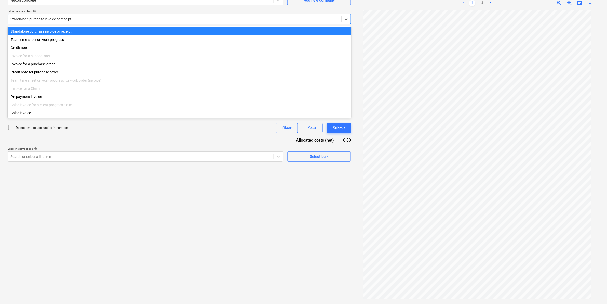
click at [80, 20] on div at bounding box center [174, 19] width 328 height 5
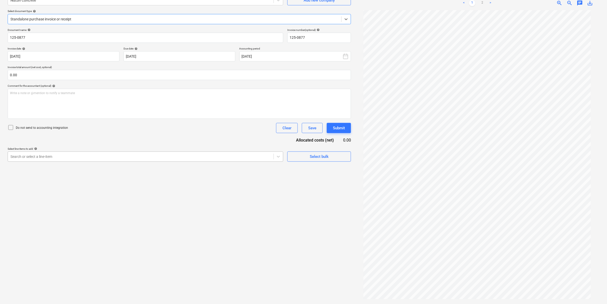
click at [76, 154] on div at bounding box center [140, 156] width 261 height 5
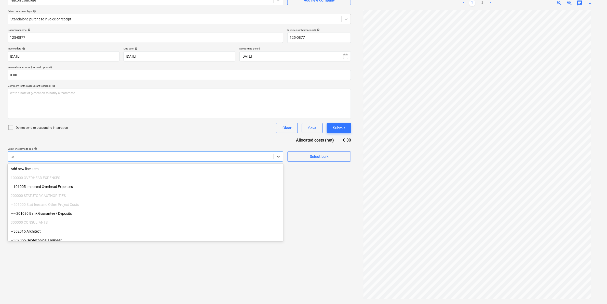
type input "t"
type input "c"
click at [79, 128] on div "Do not send to accounting integration Clear Save Submit" at bounding box center [179, 128] width 343 height 10
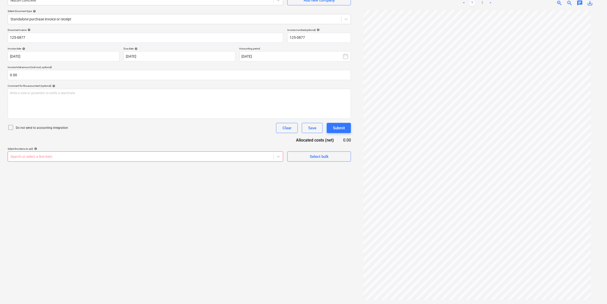
scroll to position [0, 0]
click at [480, 3] on link "2" at bounding box center [482, 3] width 6 height 6
click at [474, 0] on link "1" at bounding box center [472, 3] width 6 height 6
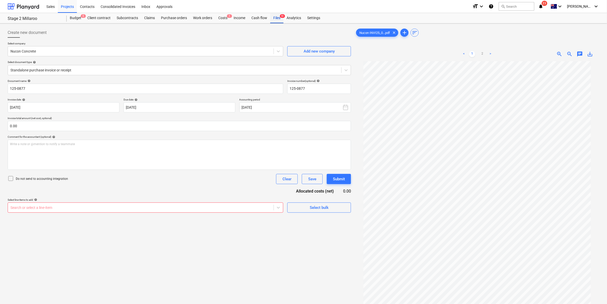
click at [278, 19] on div "Files 9+" at bounding box center [276, 18] width 13 height 10
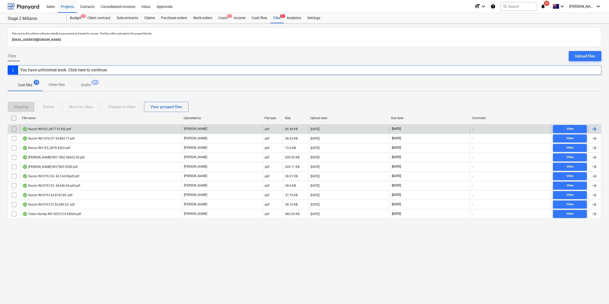
click at [51, 129] on div "Nucon INVI25_0877 $1452.pdf" at bounding box center [46, 129] width 49 height 4
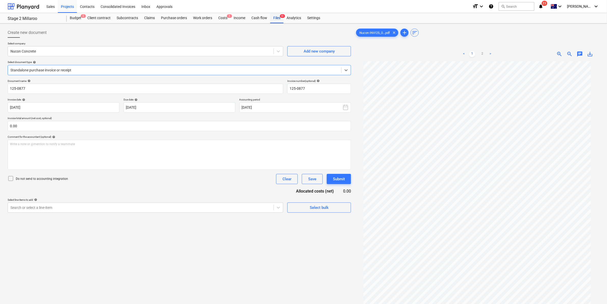
drag, startPoint x: 276, startPoint y: 16, endPoint x: 272, endPoint y: 19, distance: 4.4
click at [276, 16] on div "Files 9+" at bounding box center [276, 18] width 13 height 10
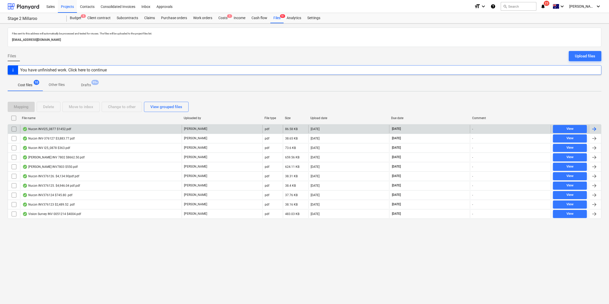
click at [65, 127] on div "Nucon INVI25_0877 $1452.pdf" at bounding box center [46, 129] width 49 height 4
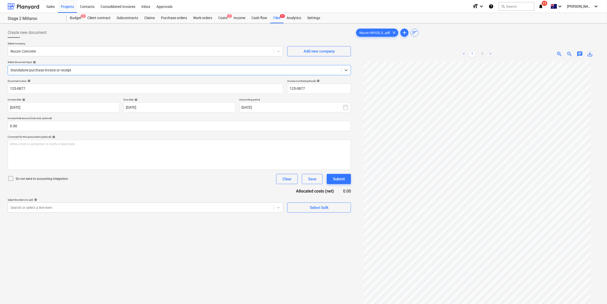
click at [588, 53] on span "save_alt" at bounding box center [590, 54] width 6 height 6
click at [123, 6] on div "Consolidated Invoices" at bounding box center [118, 6] width 41 height 13
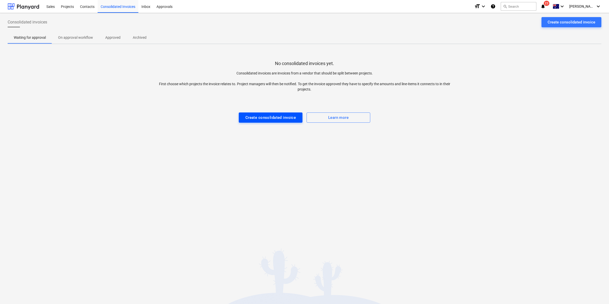
click at [280, 117] on div "Create consolidated invoice" at bounding box center [270, 117] width 51 height 7
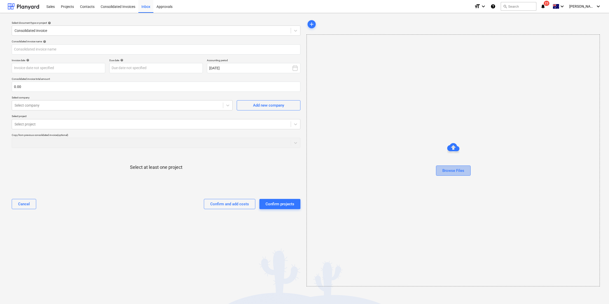
click at [451, 171] on div "Browse Files" at bounding box center [453, 170] width 22 height 7
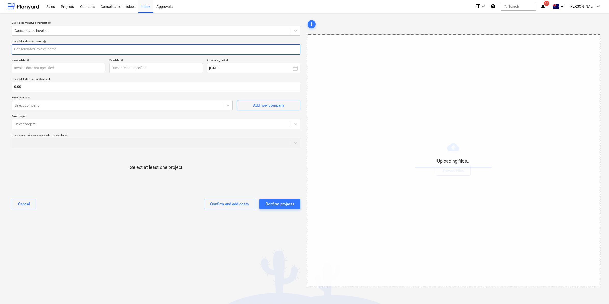
click at [80, 51] on input "text" at bounding box center [156, 49] width 289 height 10
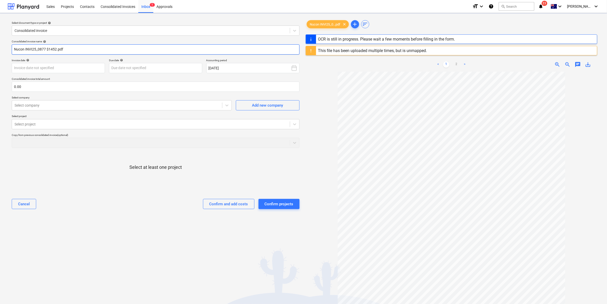
type input "125-0877"
type input "[DATE]"
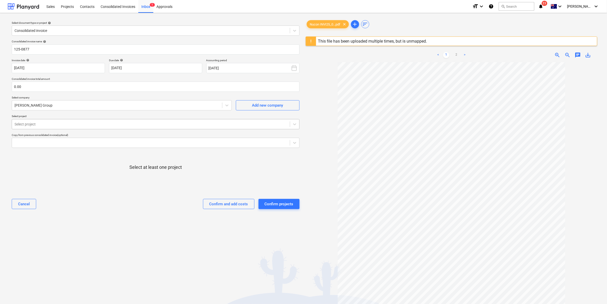
click at [289, 122] on div "Select project" at bounding box center [151, 123] width 278 height 7
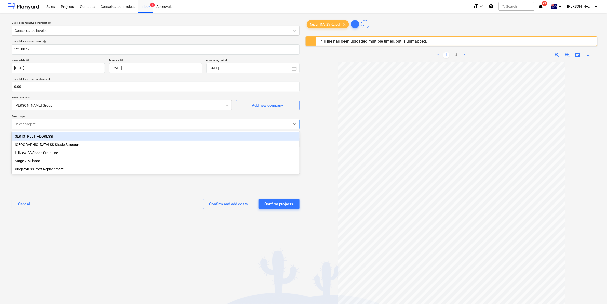
click at [115, 135] on div "SLR [STREET_ADDRESS]" at bounding box center [156, 136] width 288 height 8
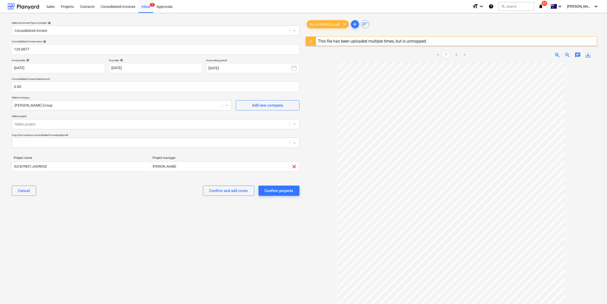
click at [104, 185] on div "Cancel Confirm and add costs Confirm projects" at bounding box center [156, 190] width 288 height 18
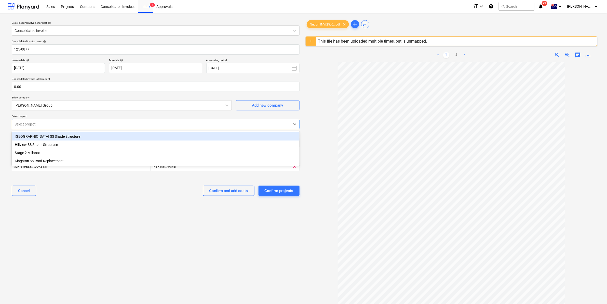
click at [111, 126] on div at bounding box center [151, 124] width 273 height 5
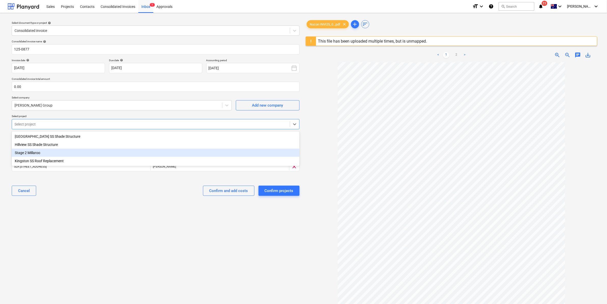
click at [66, 152] on div "Stage 2 Millaroo" at bounding box center [156, 153] width 288 height 8
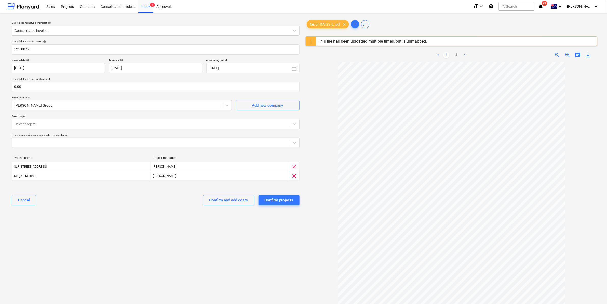
click at [65, 211] on div "Select document type or project help Consolidated invoice Consolidated invoice …" at bounding box center [156, 185] width 296 height 336
click at [234, 199] on div "Confirm and add costs" at bounding box center [228, 200] width 39 height 7
click at [69, 85] on input "text" at bounding box center [156, 87] width 288 height 10
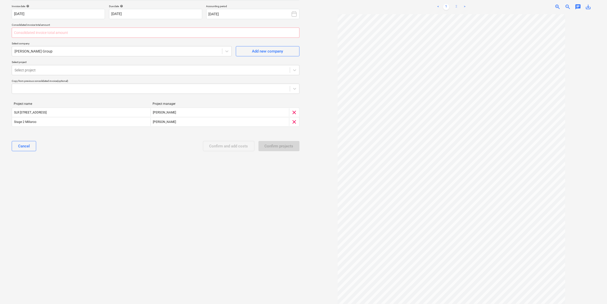
type input "0.00"
click at [456, 6] on link "2" at bounding box center [456, 7] width 6 height 6
click at [58, 31] on input "text" at bounding box center [156, 33] width 288 height 10
type input "1,320.00"
click at [231, 145] on div "Confirm and add costs" at bounding box center [228, 146] width 39 height 7
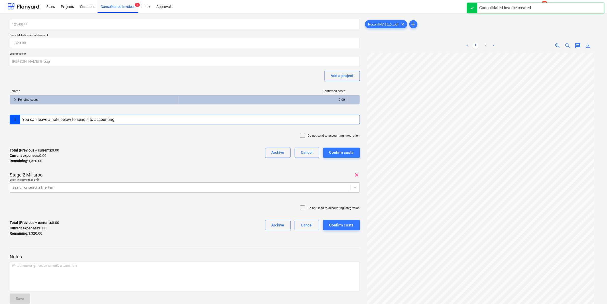
click at [95, 189] on div at bounding box center [179, 187] width 335 height 5
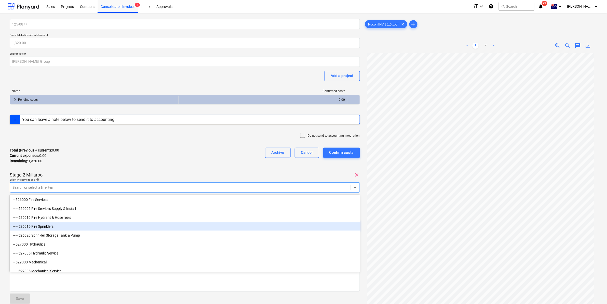
scroll to position [1974, 0]
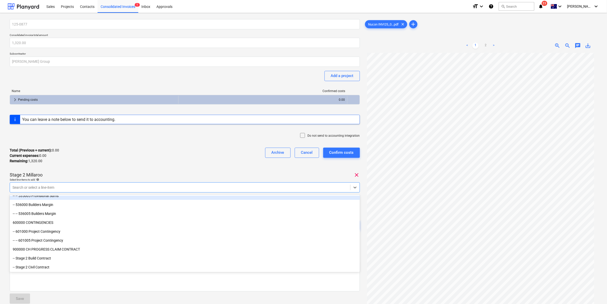
click at [143, 150] on div "Total (Previous + current) : 0.00 Current expenses : 0.00 Remaining : 1,320.00 …" at bounding box center [185, 155] width 350 height 24
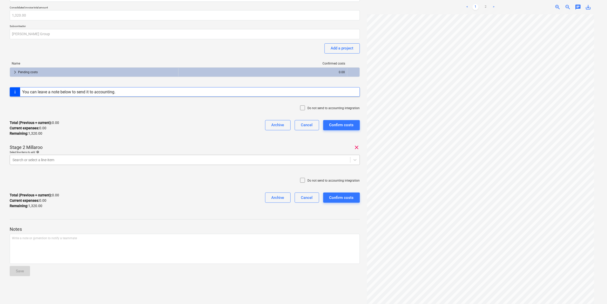
scroll to position [0, 0]
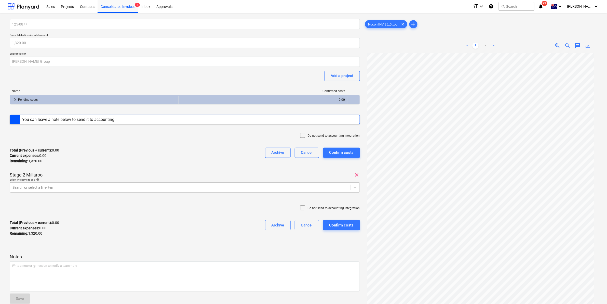
click at [104, 186] on div at bounding box center [179, 187] width 335 height 5
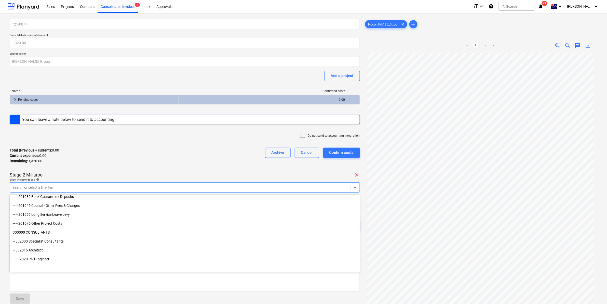
scroll to position [159, 0]
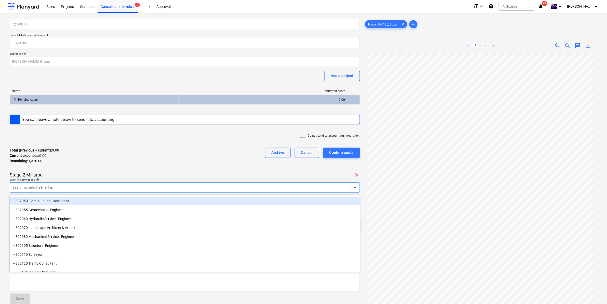
click at [143, 157] on div "Total (Previous + current) : 0.00 Current expenses : 0.00 Remaining : 1,320.00 …" at bounding box center [185, 155] width 350 height 24
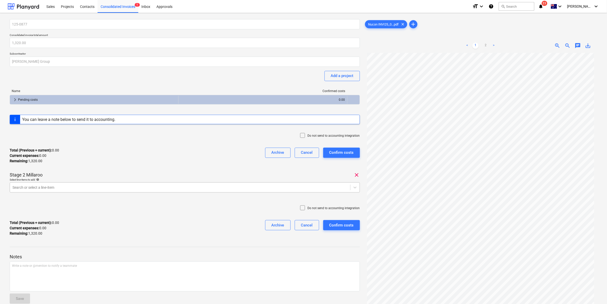
click at [84, 186] on div at bounding box center [179, 187] width 335 height 5
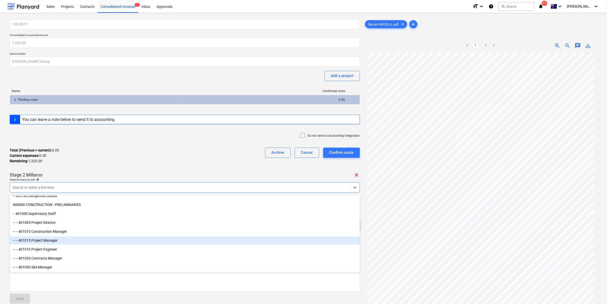
scroll to position [318, 0]
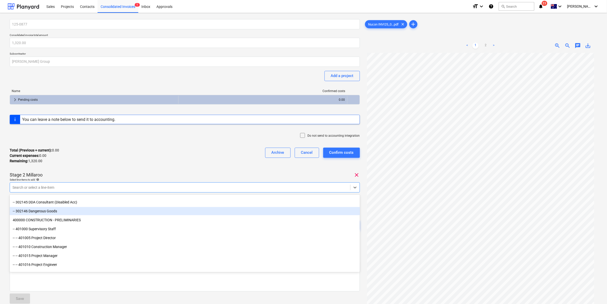
click at [58, 185] on div at bounding box center [179, 187] width 335 height 5
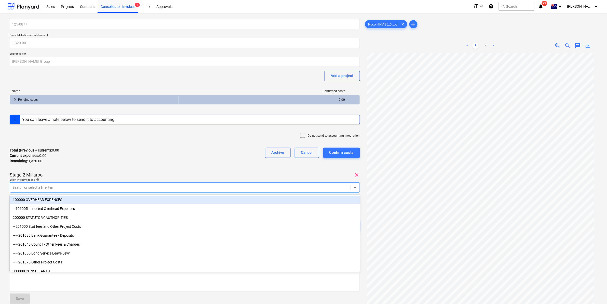
click at [55, 186] on div at bounding box center [179, 187] width 335 height 5
type input "conc"
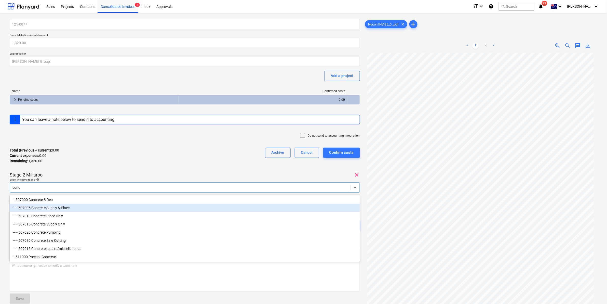
click at [41, 208] on div "-- -- 507005 Concrete Supply & Place" at bounding box center [185, 208] width 350 height 8
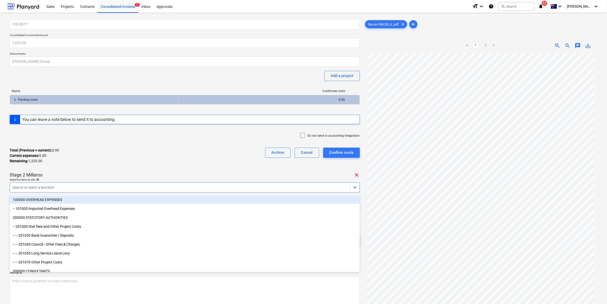
click at [112, 167] on div "125-0877 Consolidated invoice total amount 1,320.00 Subcontractor [PERSON_NAME]…" at bounding box center [185, 137] width 350 height 236
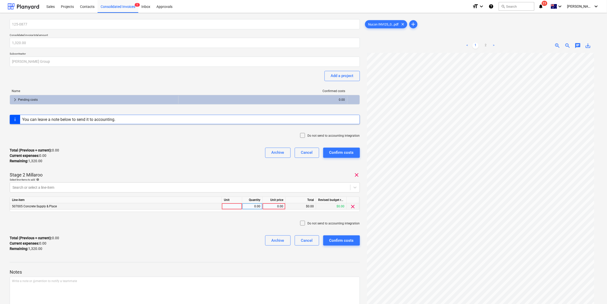
click at [234, 207] on div at bounding box center [232, 206] width 20 height 6
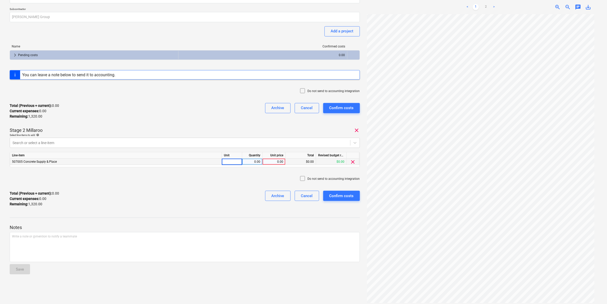
scroll to position [0, 0]
click at [487, 7] on link "2" at bounding box center [486, 7] width 6 height 6
click at [475, 7] on link "1" at bounding box center [476, 7] width 6 height 6
click at [235, 160] on div at bounding box center [232, 161] width 20 height 6
type input "1"
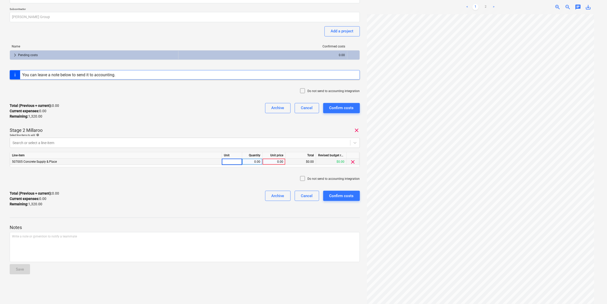
click at [227, 160] on input at bounding box center [232, 161] width 20 height 6
type input "21"
click at [253, 159] on div "0.00" at bounding box center [252, 161] width 16 height 6
type input "55"
click at [233, 163] on div "21" at bounding box center [232, 161] width 20 height 6
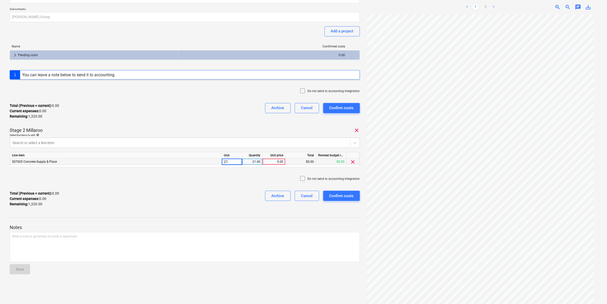
type input "0"
type input "item"
click at [486, 7] on link "2" at bounding box center [486, 7] width 6 height 6
click at [62, 240] on div "Write a note or @mention to notify a teammate [PERSON_NAME]" at bounding box center [185, 247] width 350 height 30
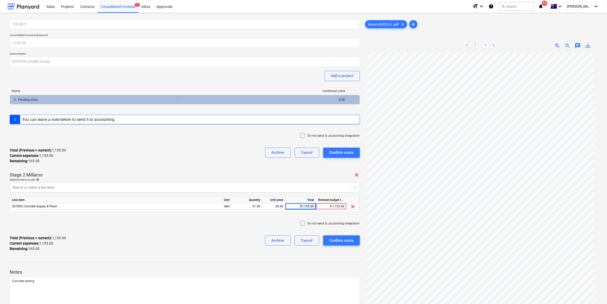
click at [15, 99] on span "keyboard_arrow_right" at bounding box center [15, 100] width 6 height 6
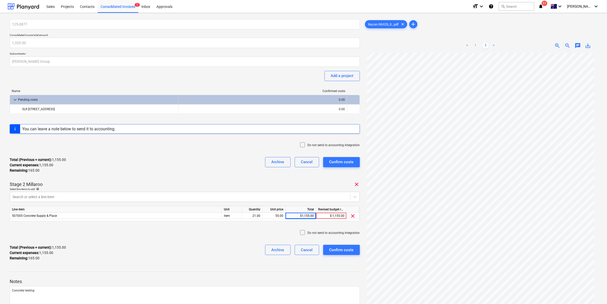
click at [126, 84] on div "125-0877 Consolidated invoice total amount 1,320.00 Subcontractor [PERSON_NAME]…" at bounding box center [185, 142] width 350 height 246
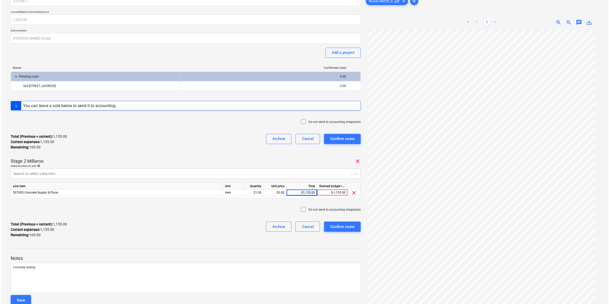
scroll to position [45, 0]
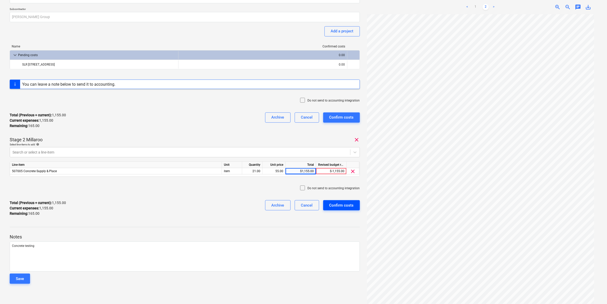
click at [348, 204] on div "Confirm costs" at bounding box center [341, 205] width 24 height 7
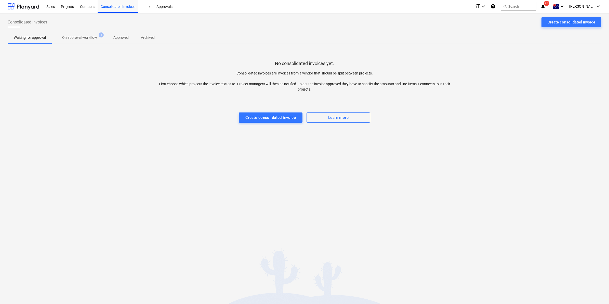
click at [81, 39] on p "On approval workflow" at bounding box center [79, 37] width 35 height 5
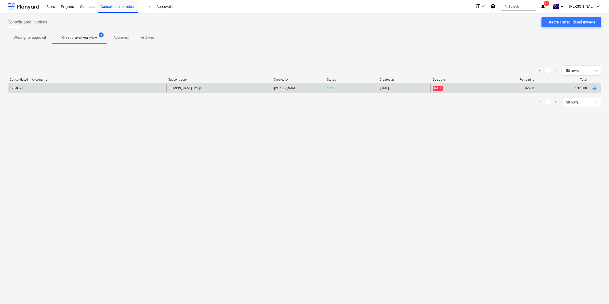
click at [88, 88] on div "125-0877" at bounding box center [87, 88] width 158 height 8
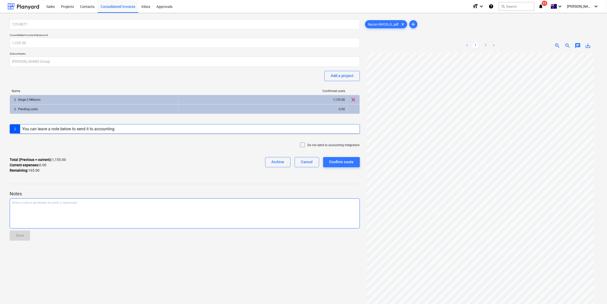
drag, startPoint x: 55, startPoint y: 211, endPoint x: 56, endPoint y: 217, distance: 6.5
click at [56, 217] on div "Write a note or @mention to notify a teammate [PERSON_NAME]" at bounding box center [185, 213] width 350 height 30
click at [338, 76] on div "Add a project" at bounding box center [342, 75] width 23 height 7
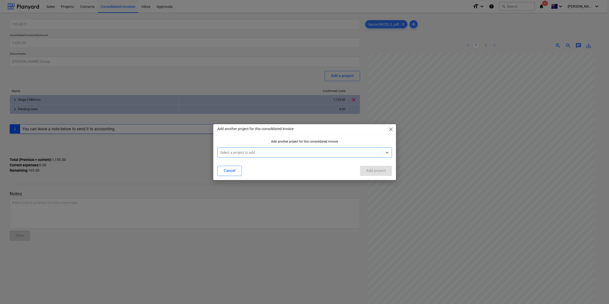
click at [262, 154] on div at bounding box center [299, 152] width 159 height 5
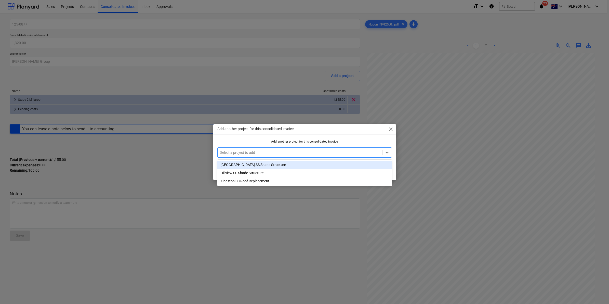
click at [244, 81] on div "Add another project for this consolidated invoice close Add another project for…" at bounding box center [304, 152] width 609 height 304
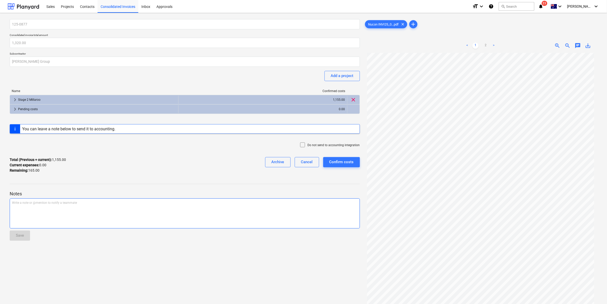
click at [154, 209] on div "Write a note or @mention to notify a teammate [PERSON_NAME]" at bounding box center [185, 213] width 350 height 30
